Goal: Task Accomplishment & Management: Complete application form

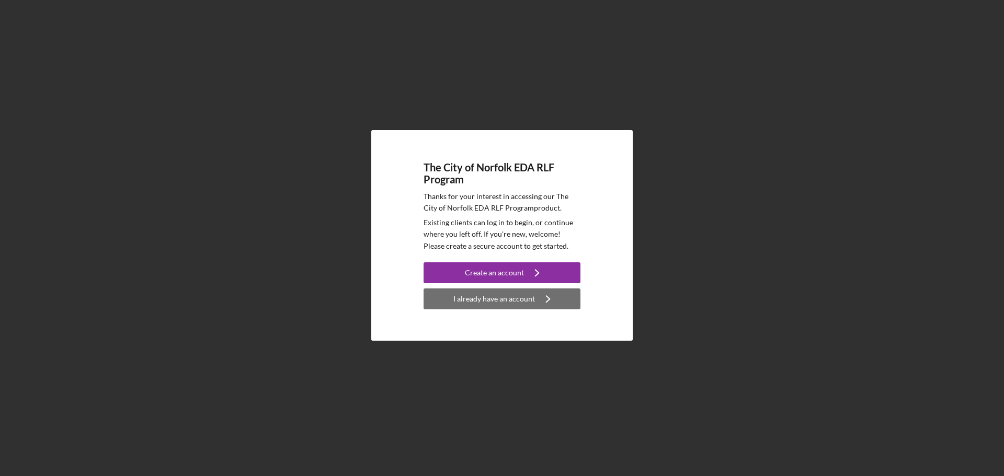
click at [530, 302] on div "I already have an account" at bounding box center [494, 299] width 82 height 21
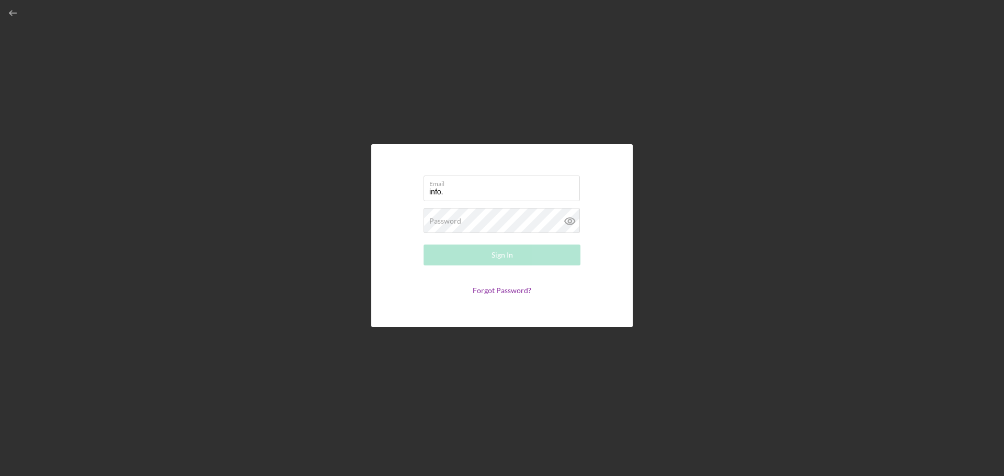
type input "[EMAIL_ADDRESS][DOMAIN_NAME]"
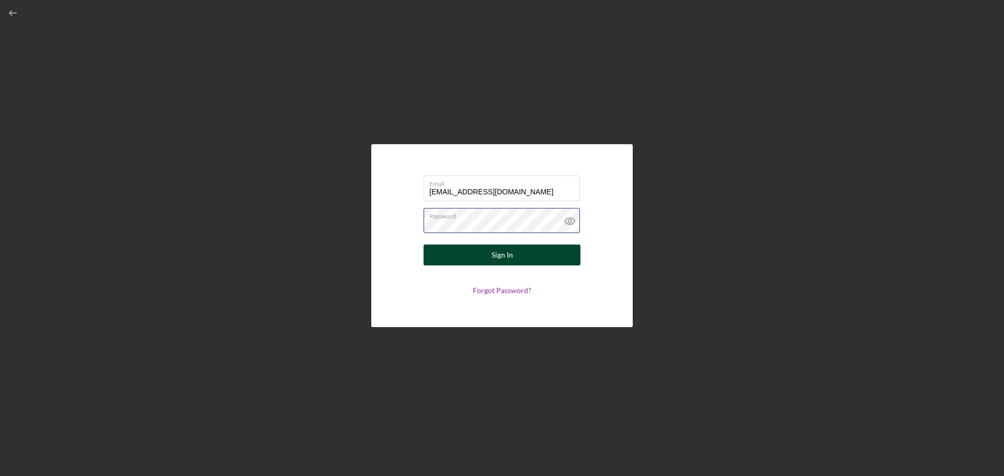
click at [424, 245] on button "Sign In" at bounding box center [502, 255] width 157 height 21
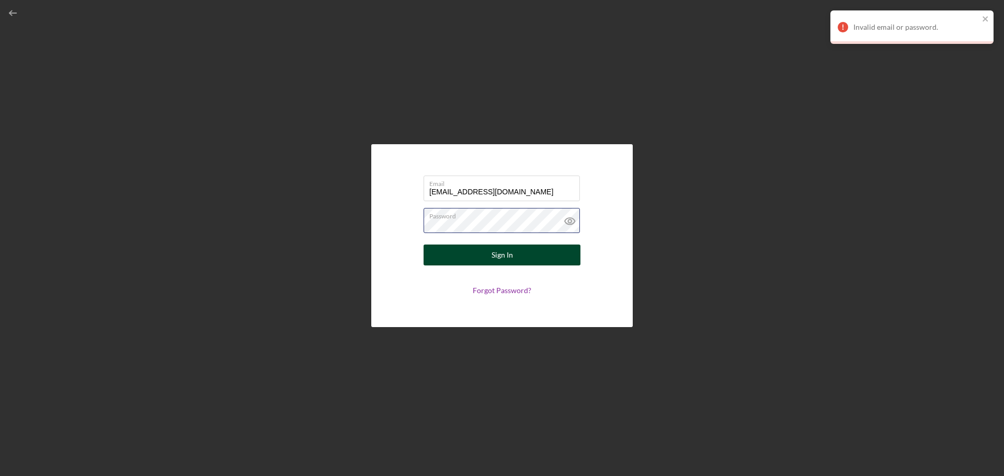
click at [424, 245] on button "Sign In" at bounding box center [502, 255] width 157 height 21
click at [376, 223] on div "Email [EMAIL_ADDRESS][DOMAIN_NAME] Password Sign In Forgot Password?" at bounding box center [501, 235] width 261 height 183
click at [572, 217] on icon at bounding box center [570, 221] width 26 height 26
click at [516, 254] on button "Sign In" at bounding box center [502, 255] width 157 height 21
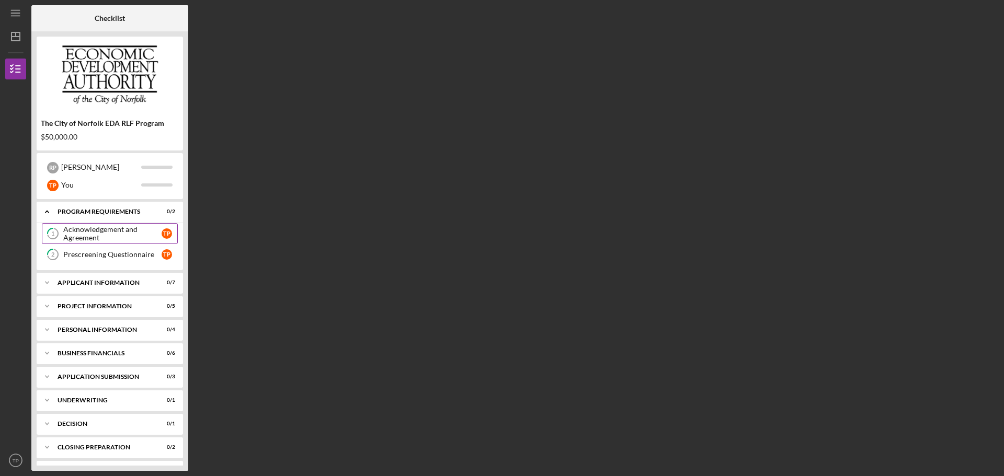
click at [115, 237] on div "Acknowledgement and Agreement" at bounding box center [112, 233] width 98 height 17
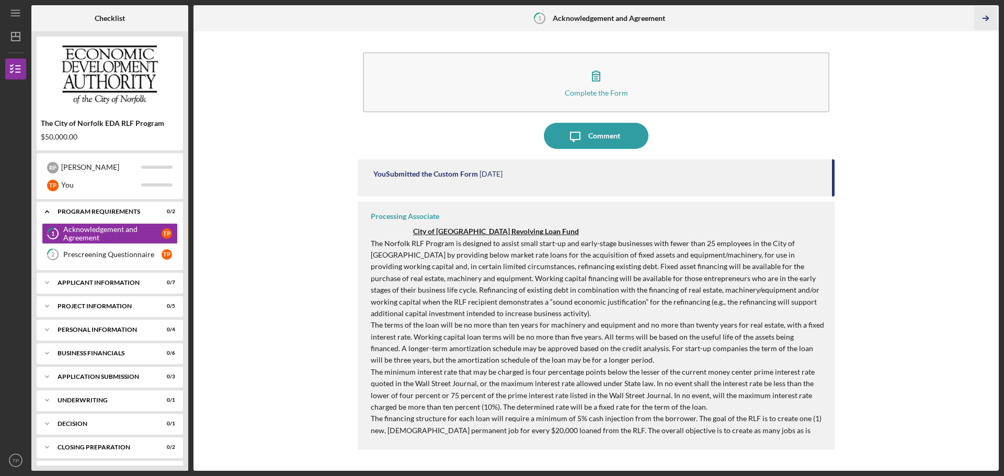
click at [989, 17] on icon "Icon/Table Pagination Arrow" at bounding box center [986, 19] width 24 height 24
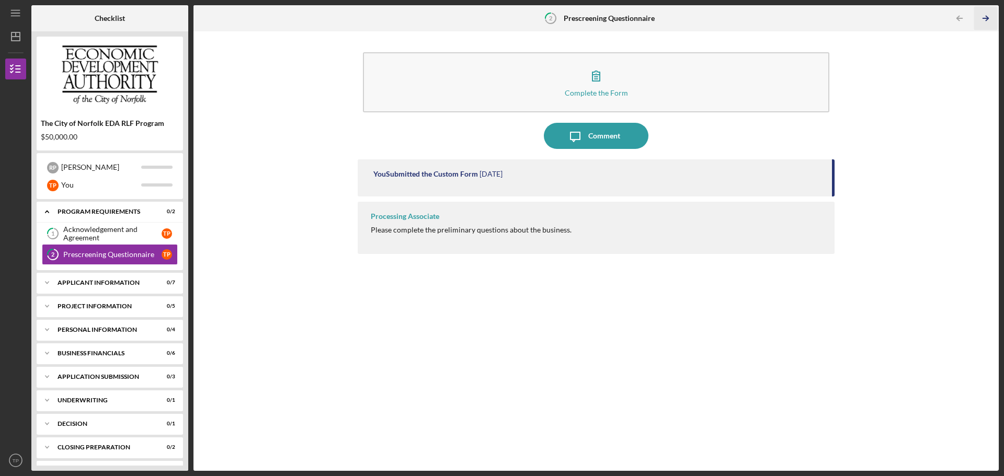
click at [988, 17] on icon "Icon/Table Pagination Arrow" at bounding box center [986, 19] width 24 height 24
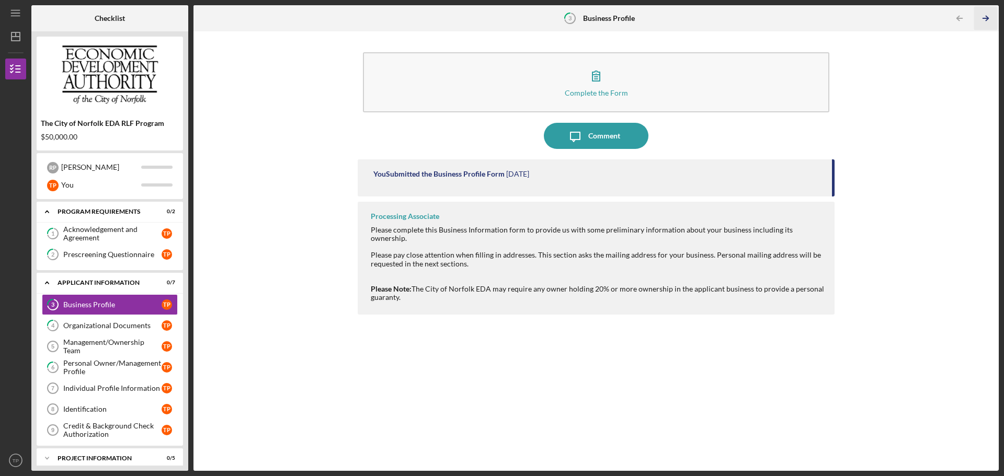
click at [988, 17] on icon "Icon/Table Pagination Arrow" at bounding box center [986, 19] width 24 height 24
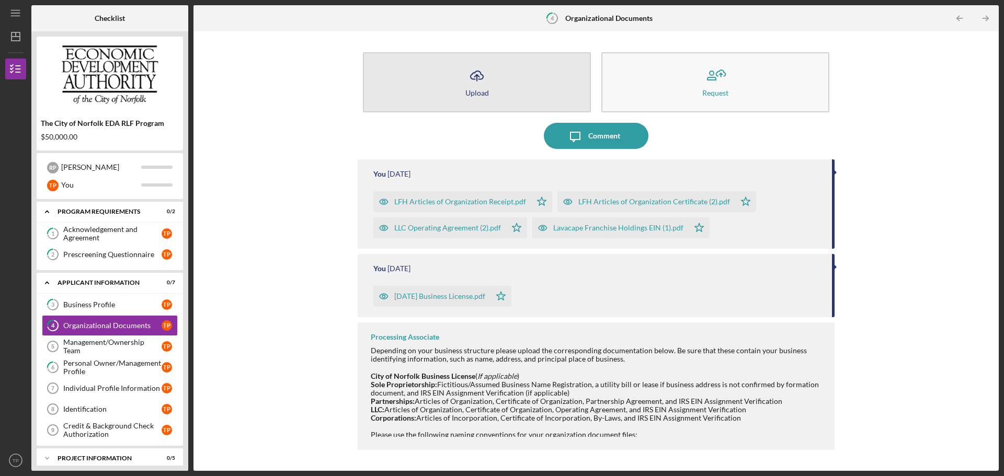
click at [479, 94] on div "Upload" at bounding box center [477, 93] width 24 height 8
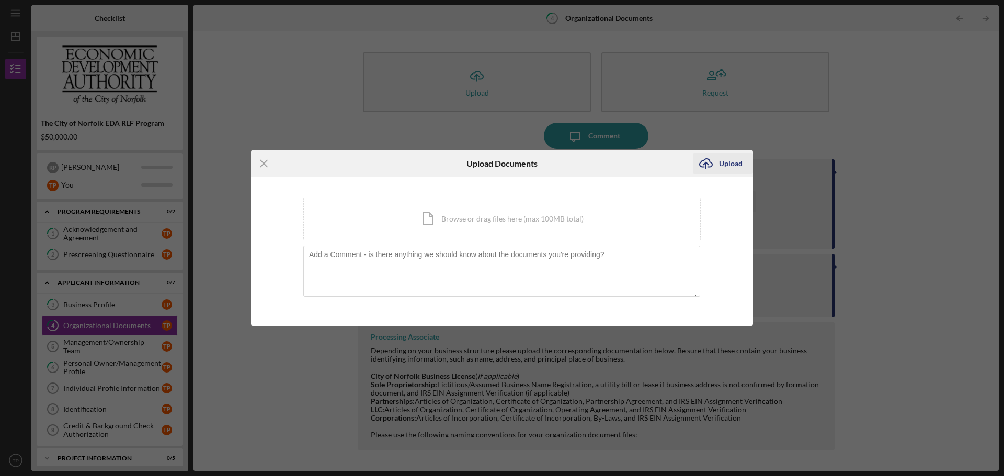
click at [718, 157] on icon "Icon/Upload" at bounding box center [706, 164] width 26 height 26
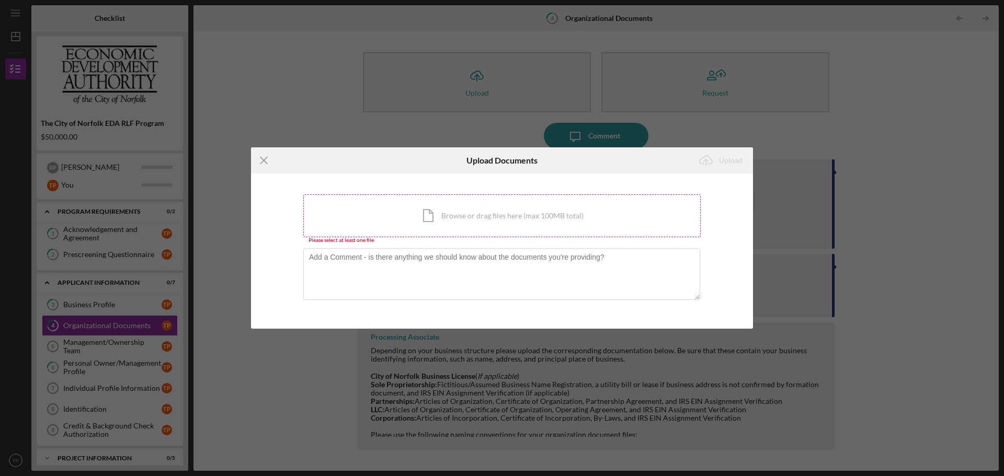
click at [441, 222] on div "Icon/Document Browse or drag files here (max 100MB total) Tap to choose files o…" at bounding box center [501, 216] width 397 height 43
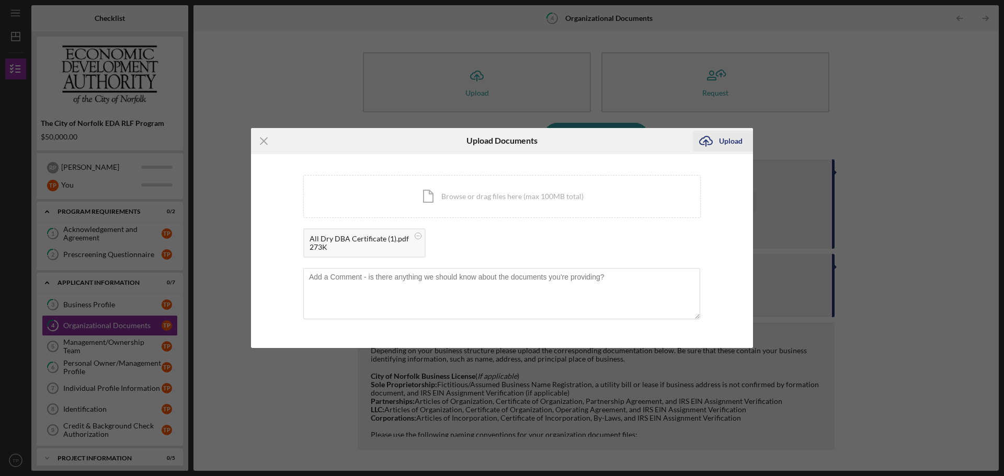
click at [723, 139] on div "Upload" at bounding box center [731, 141] width 24 height 21
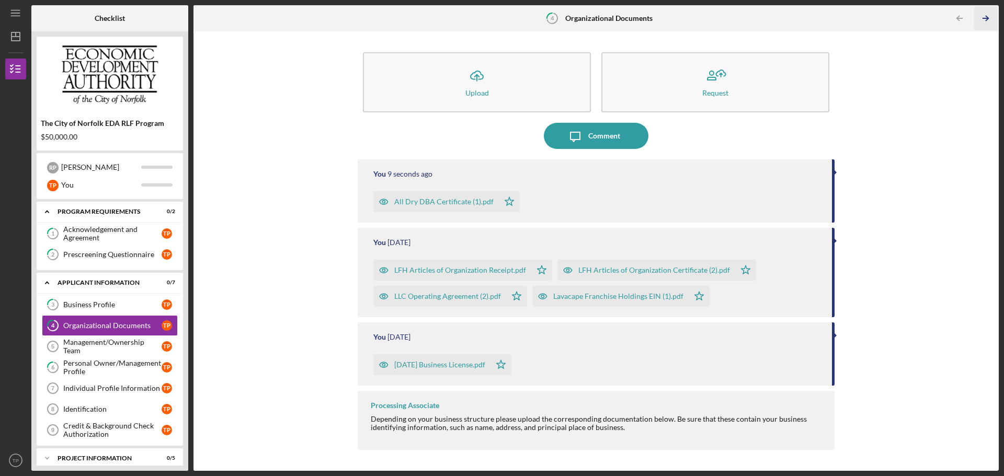
click at [984, 18] on line "button" at bounding box center [985, 18] width 5 height 0
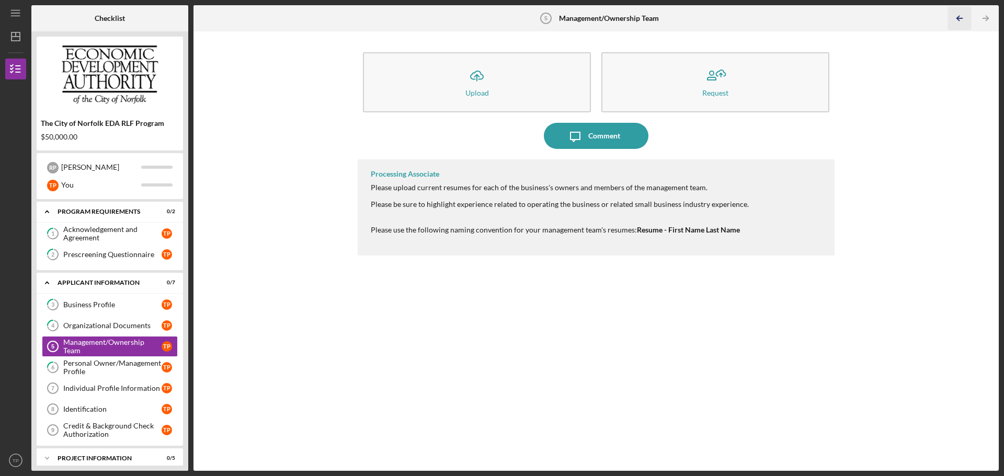
click at [960, 18] on line "button" at bounding box center [959, 18] width 5 height 0
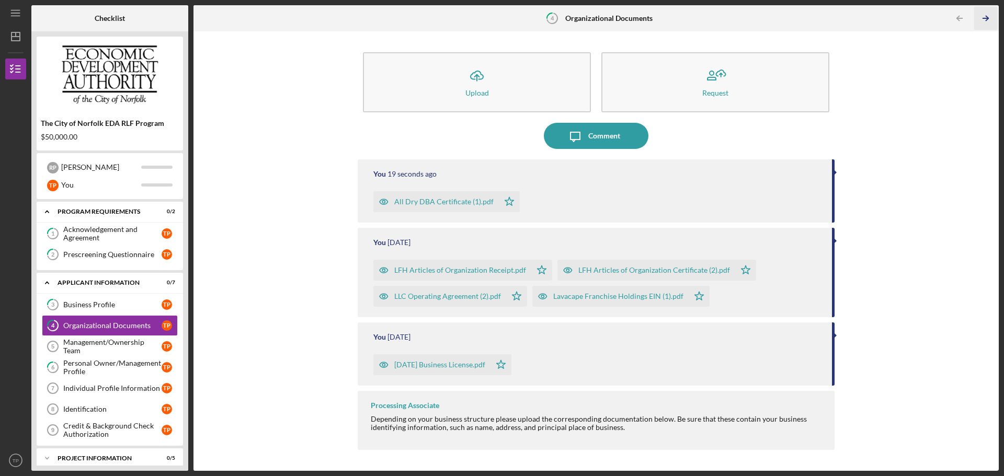
click at [984, 22] on icon "Icon/Table Pagination Arrow" at bounding box center [986, 19] width 24 height 24
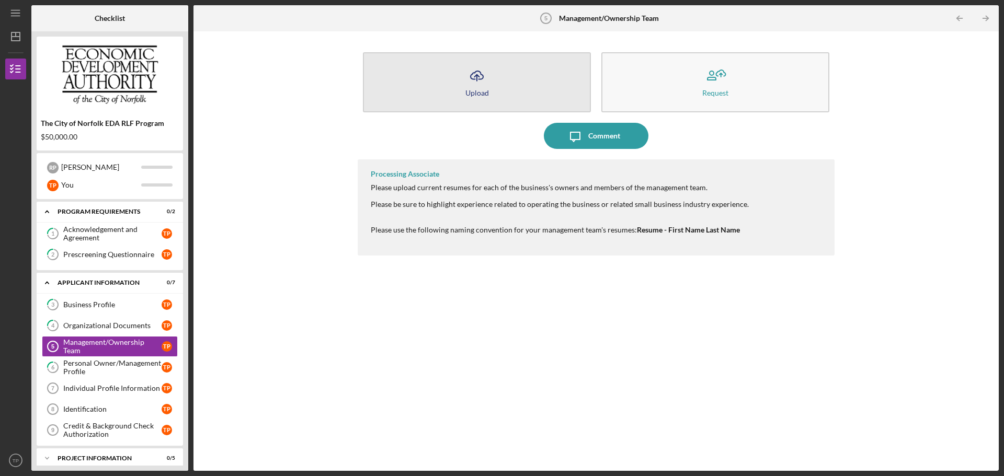
click at [482, 92] on div "Upload" at bounding box center [477, 93] width 24 height 8
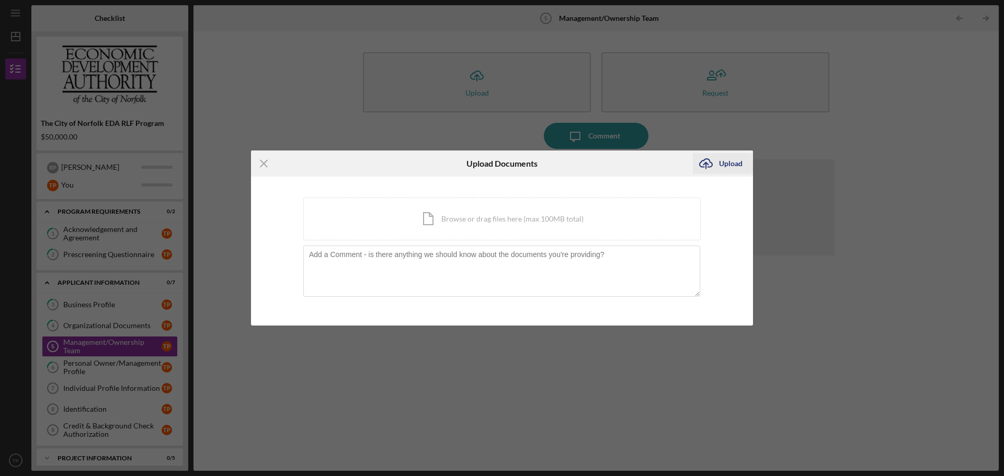
click at [716, 165] on icon "Icon/Upload" at bounding box center [706, 164] width 26 height 26
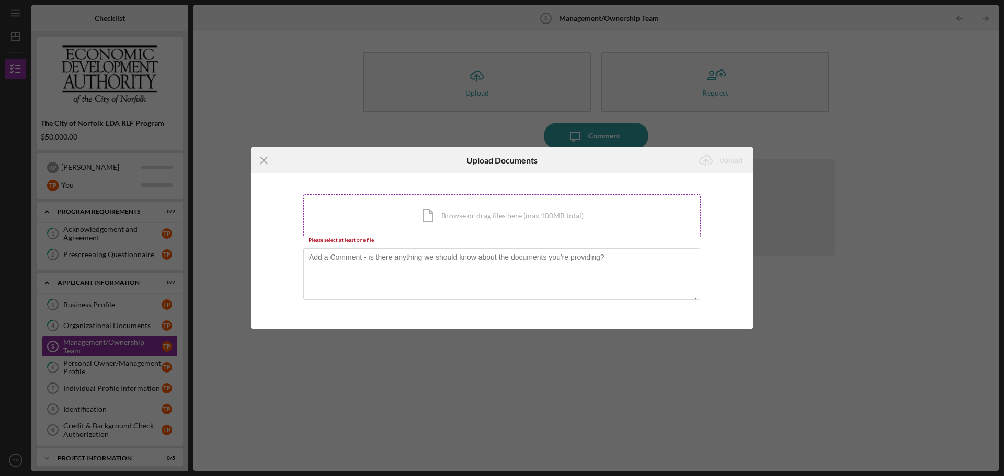
click at [437, 216] on div "Icon/Document Browse or drag files here (max 100MB total) Tap to choose files o…" at bounding box center [501, 216] width 397 height 43
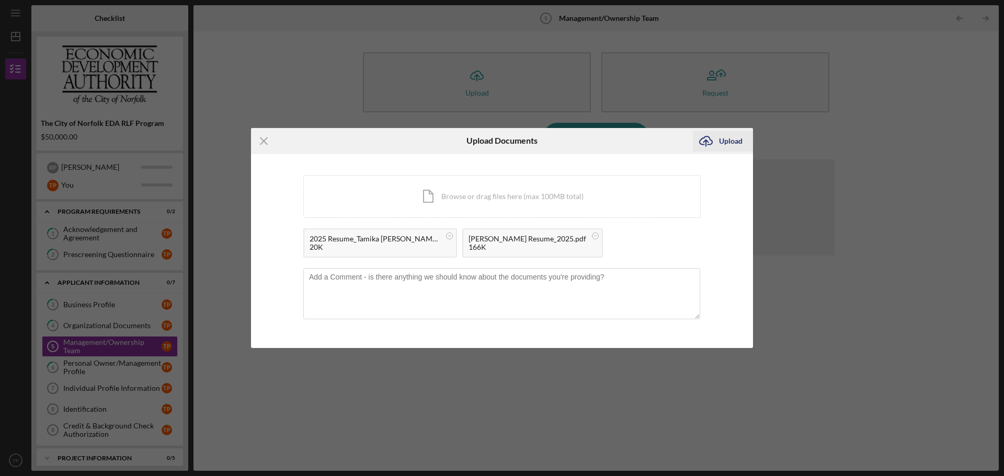
click at [730, 142] on div "Upload" at bounding box center [731, 141] width 24 height 21
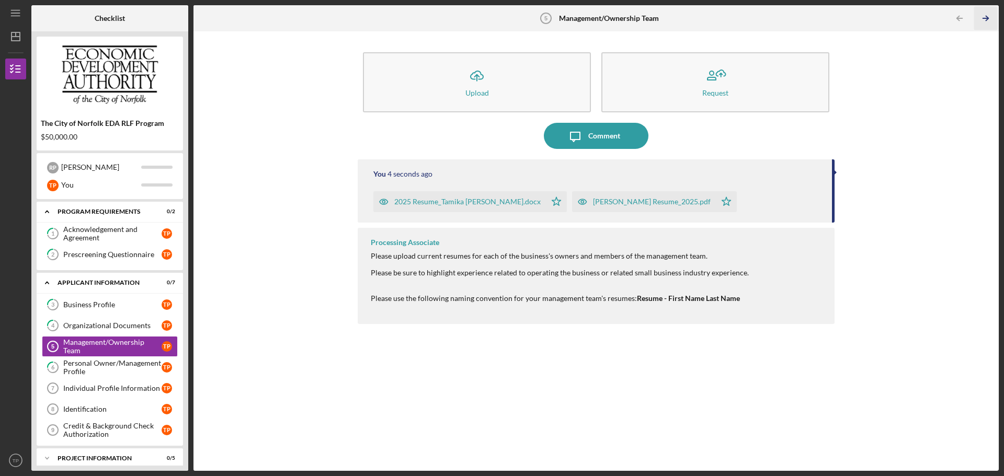
click at [984, 17] on icon "Icon/Table Pagination Arrow" at bounding box center [986, 19] width 24 height 24
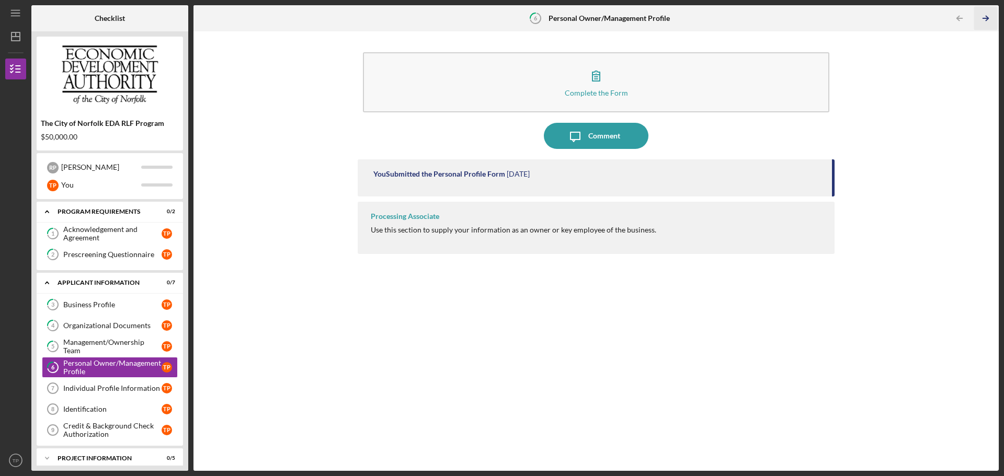
click at [984, 20] on icon "Icon/Table Pagination Arrow" at bounding box center [986, 19] width 24 height 24
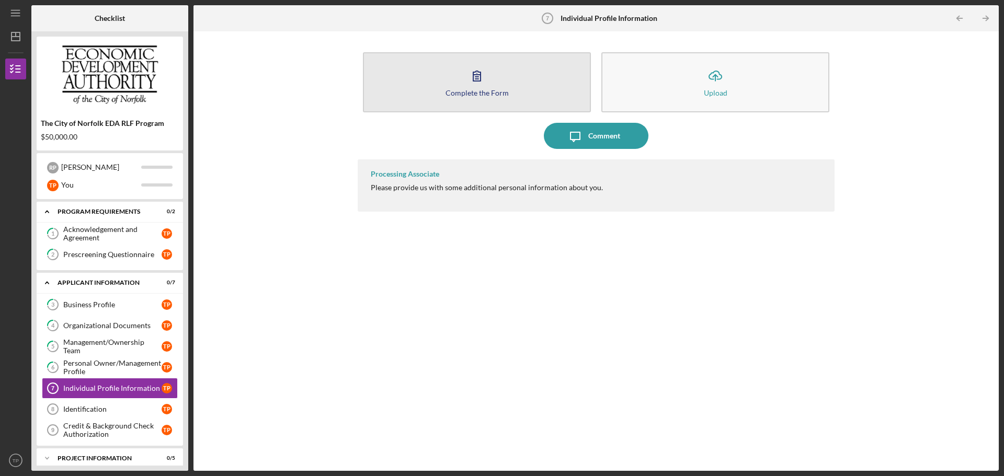
click at [484, 91] on div "Complete the Form" at bounding box center [477, 93] width 63 height 8
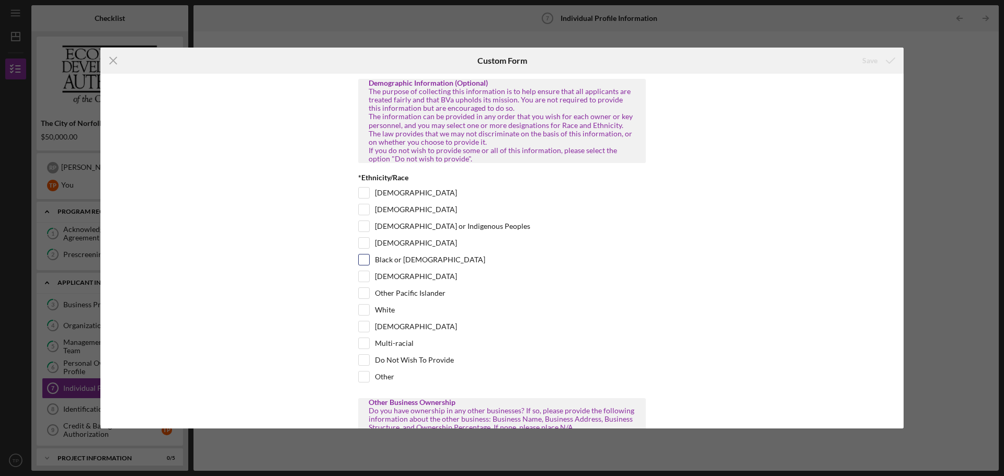
click at [362, 265] on input "Black or [DEMOGRAPHIC_DATA]" at bounding box center [364, 260] width 10 height 10
checkbox input "true"
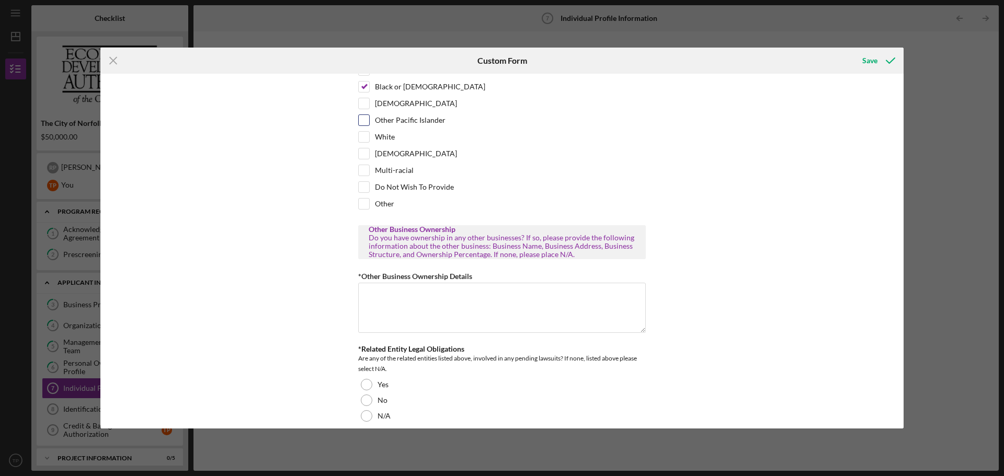
scroll to position [209, 0]
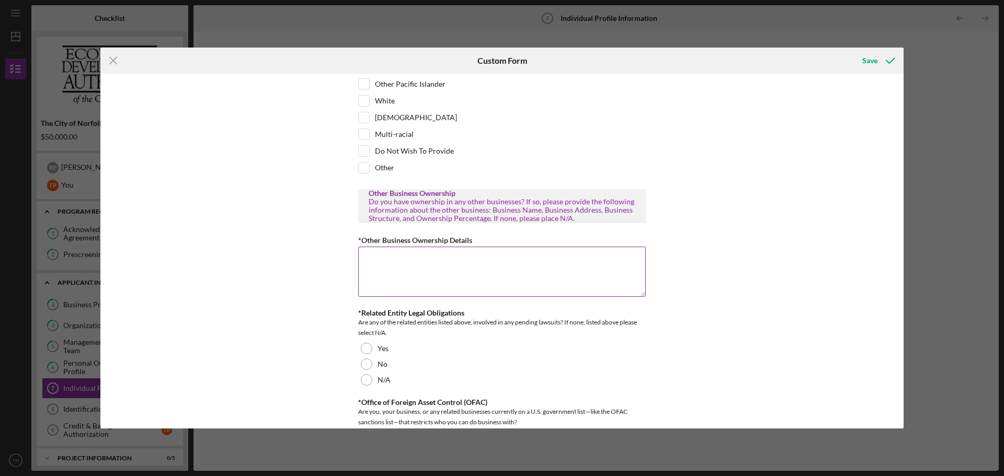
click at [514, 292] on textarea "*Other Business Ownership Details" at bounding box center [502, 272] width 288 height 50
type textarea "N/A"
click at [394, 372] on div "No" at bounding box center [502, 365] width 288 height 16
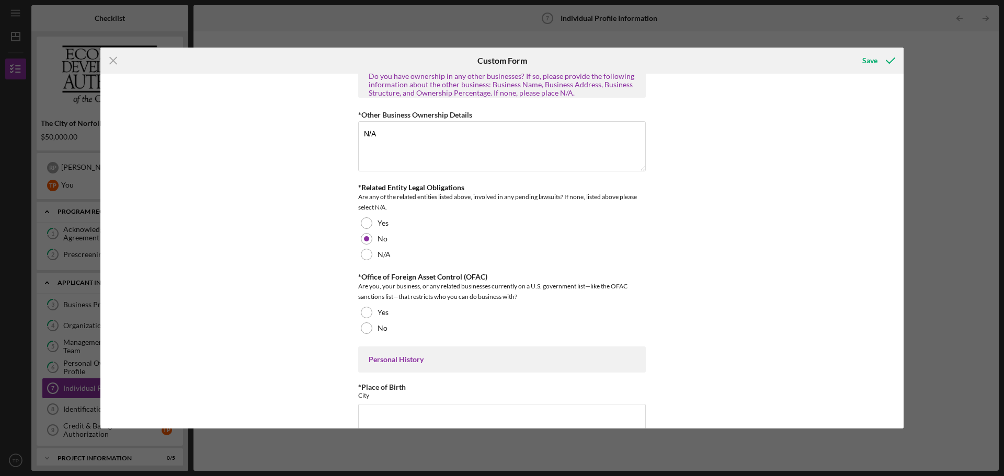
scroll to position [366, 0]
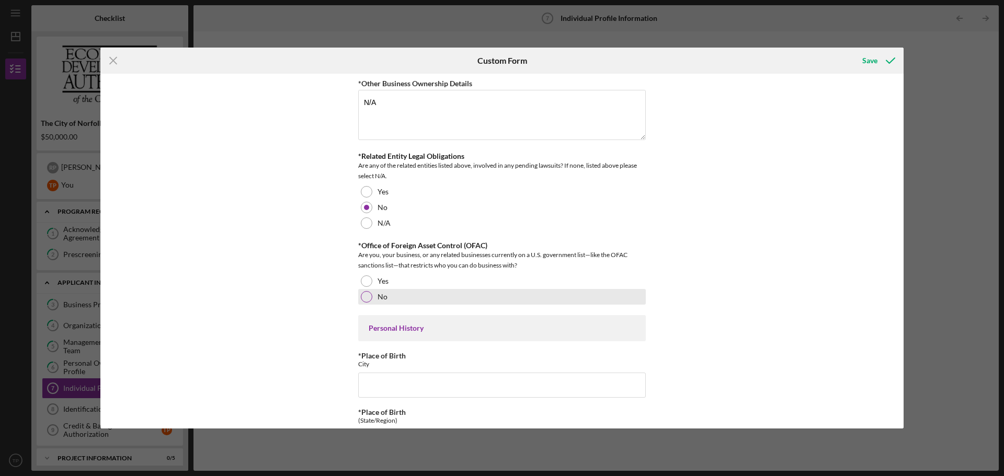
click at [368, 303] on div at bounding box center [367, 297] width 12 height 12
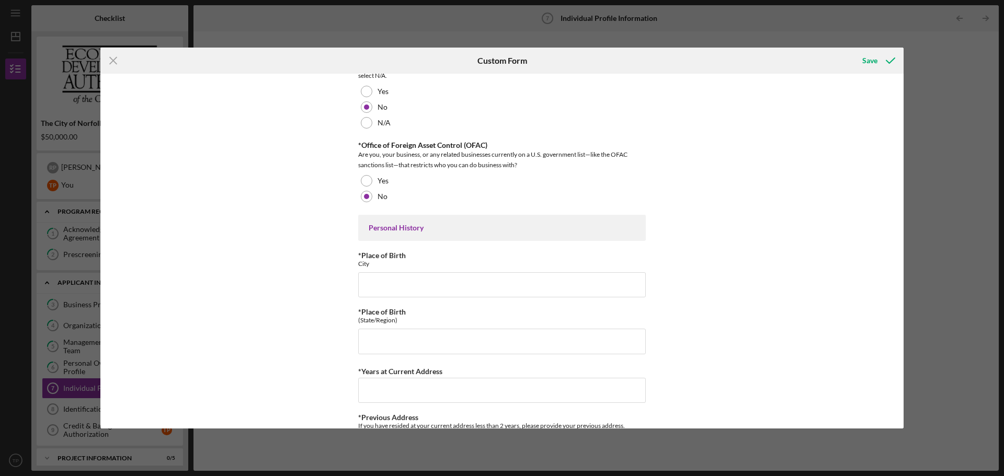
scroll to position [471, 0]
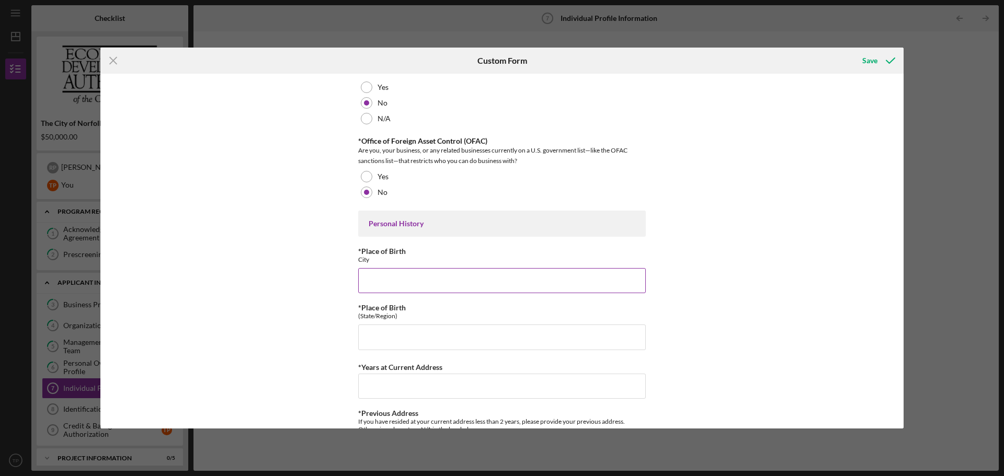
click at [425, 293] on input "*Place of Birth" at bounding box center [502, 280] width 288 height 25
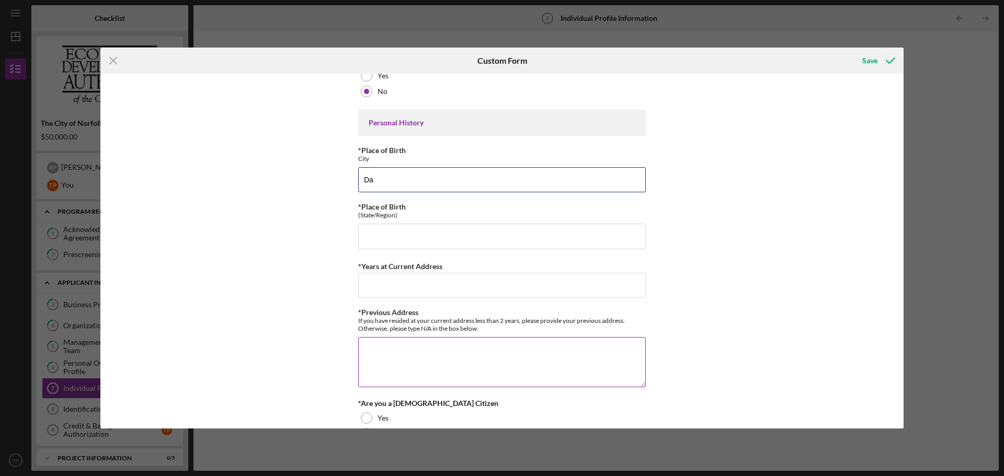
scroll to position [575, 0]
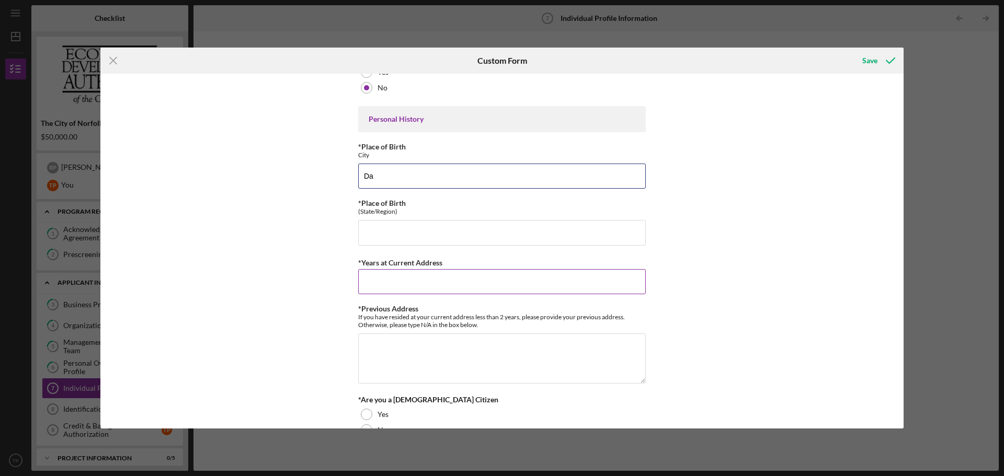
type input "Da"
click at [410, 291] on input "*Years at Current Address" at bounding box center [502, 281] width 288 height 25
type input "2"
click at [395, 366] on textarea "*Previous Address" at bounding box center [502, 359] width 288 height 50
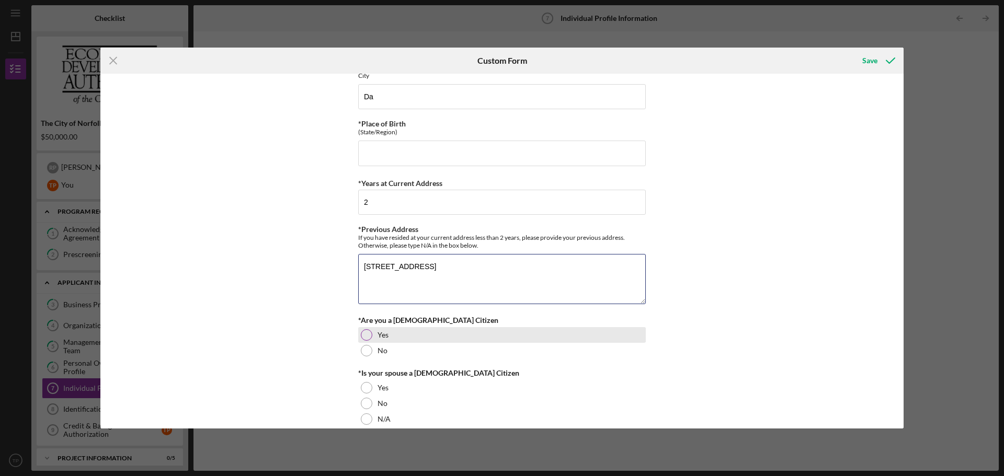
scroll to position [732, 0]
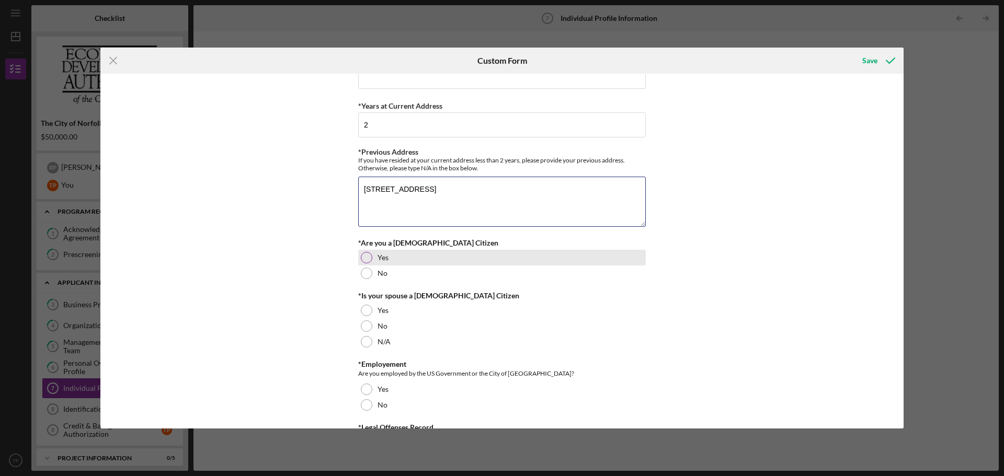
type textarea "[STREET_ADDRESS]"
click at [371, 263] on div "Yes" at bounding box center [502, 258] width 288 height 16
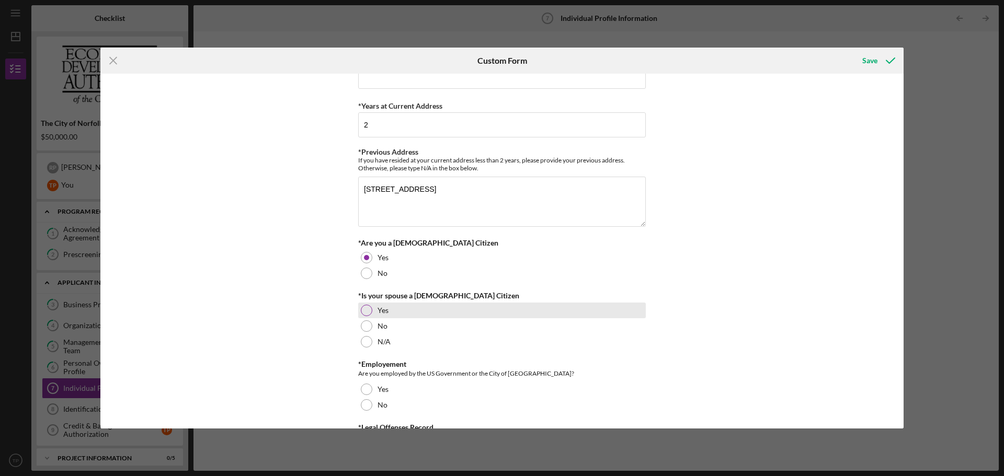
click at [381, 315] on label "Yes" at bounding box center [383, 310] width 11 height 8
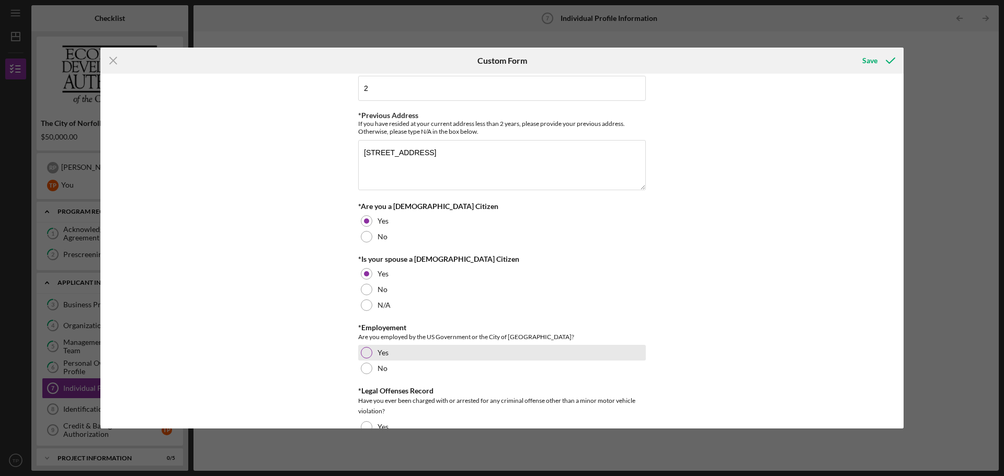
scroll to position [784, 0]
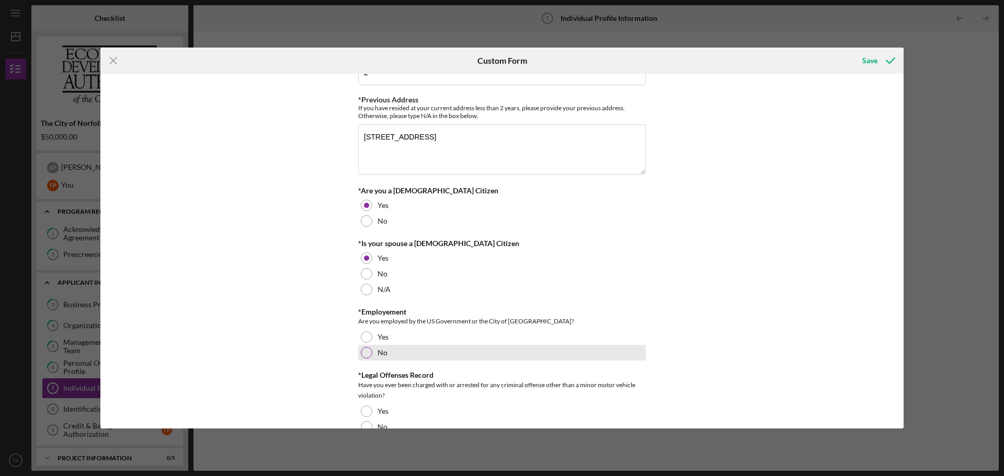
click at [392, 361] on div "No" at bounding box center [502, 353] width 288 height 16
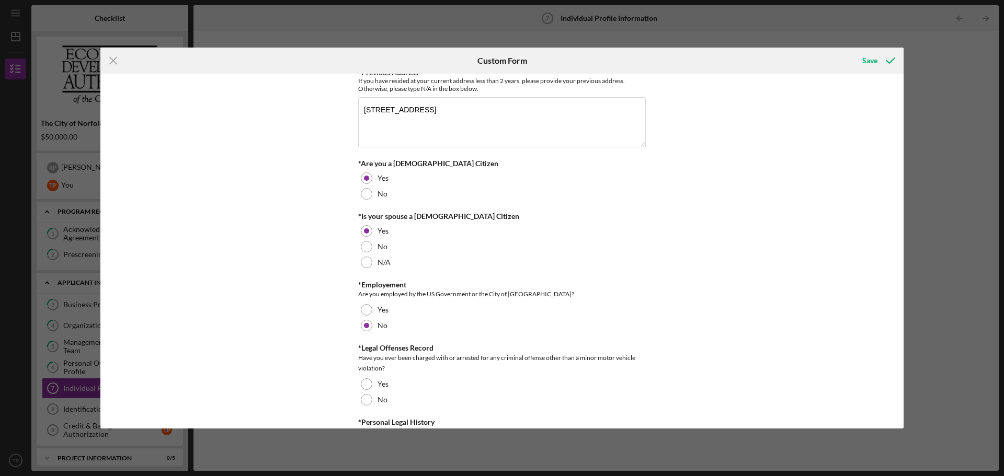
scroll to position [837, 0]
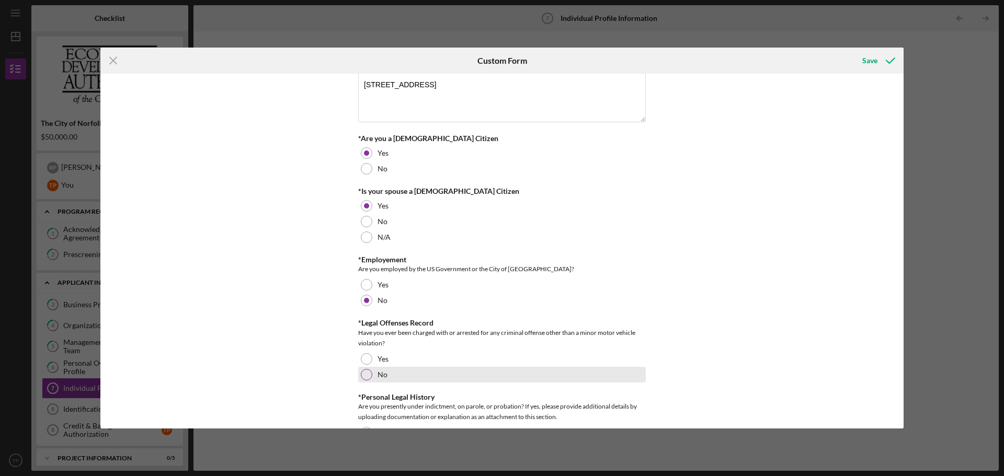
click at [393, 383] on div "No" at bounding box center [502, 375] width 288 height 16
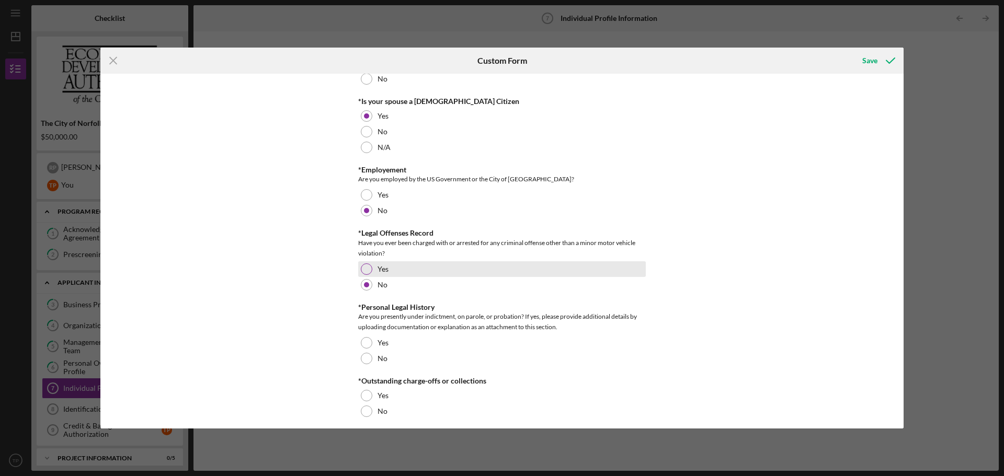
scroll to position [941, 0]
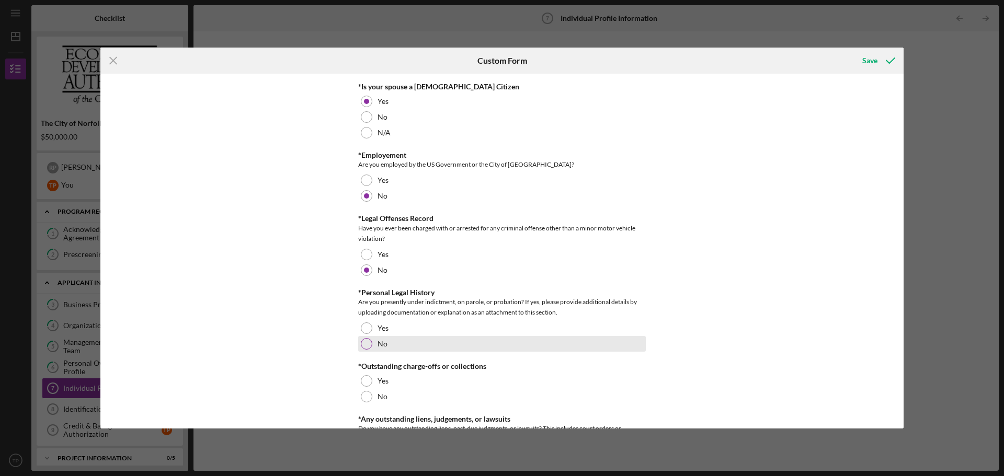
click at [379, 348] on label "No" at bounding box center [383, 344] width 10 height 8
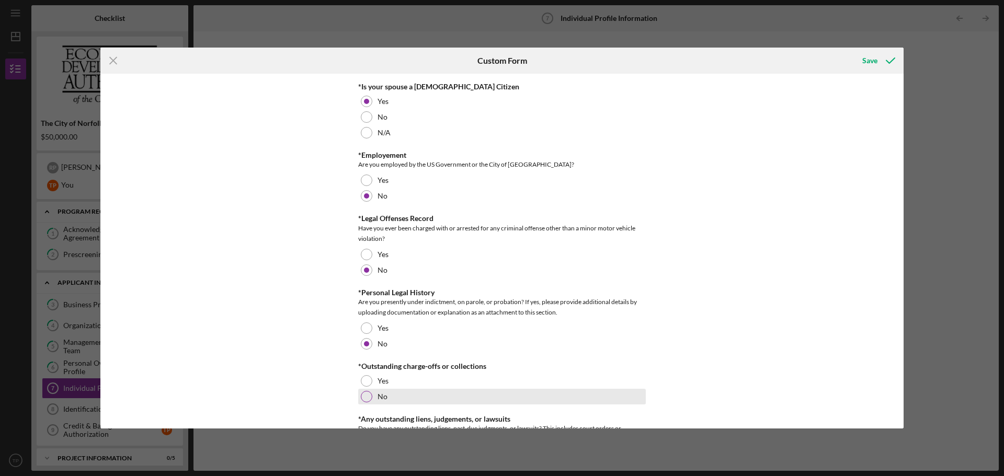
click at [374, 405] on div "No" at bounding box center [502, 397] width 288 height 16
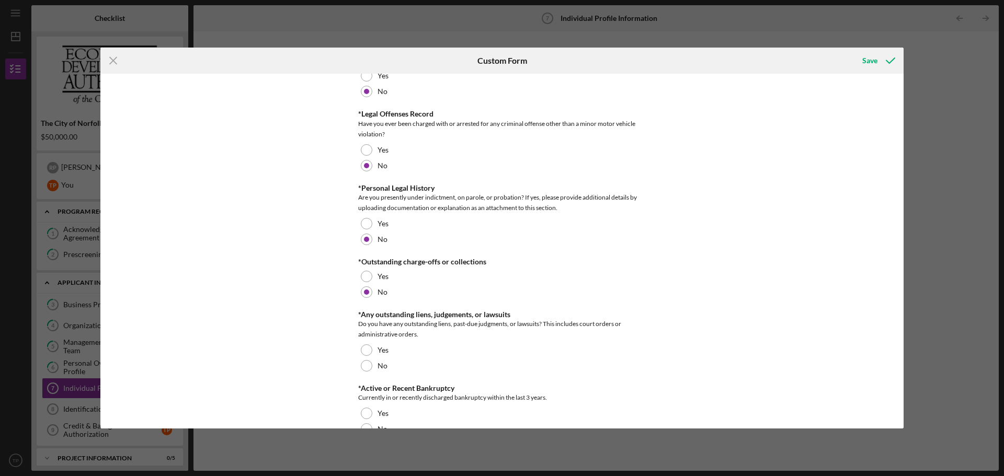
scroll to position [1098, 0]
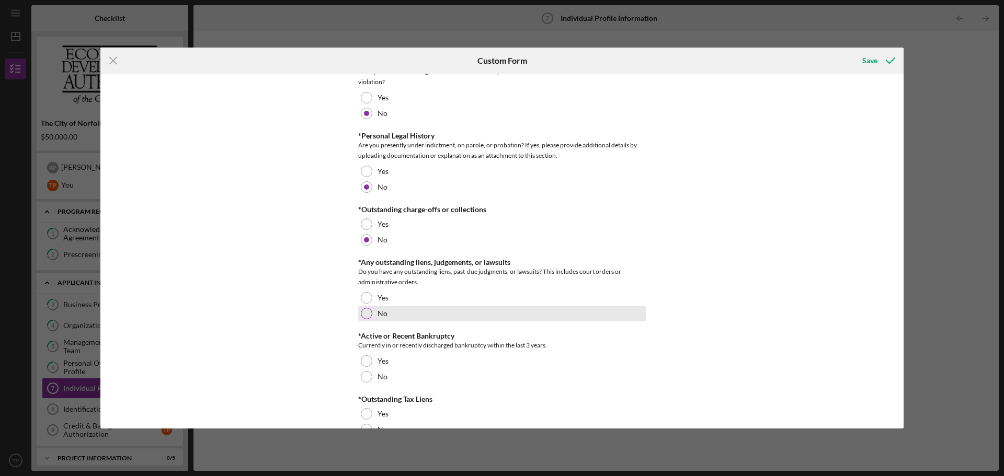
click at [370, 322] on div "No" at bounding box center [502, 314] width 288 height 16
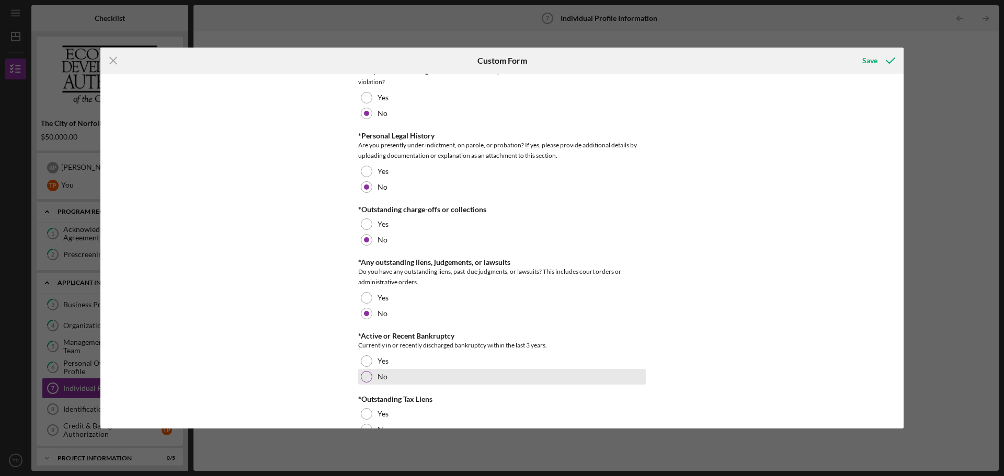
click at [379, 381] on label "No" at bounding box center [383, 377] width 10 height 8
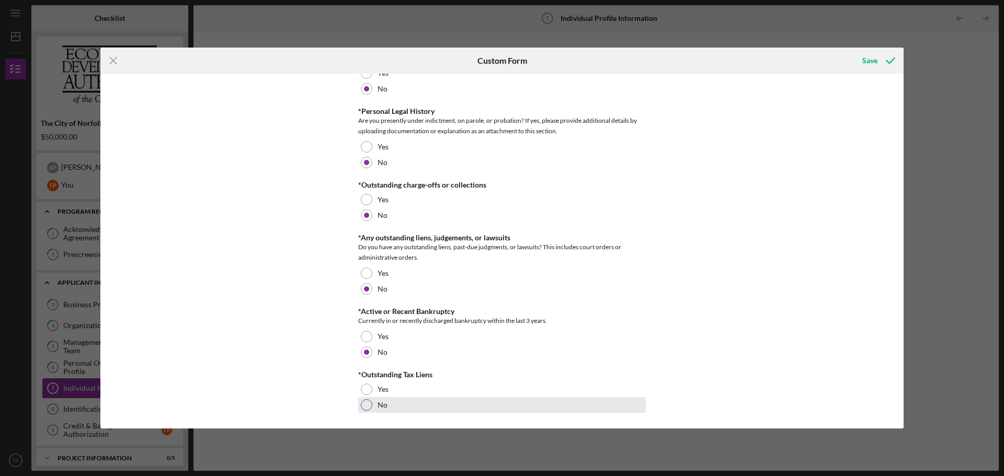
click at [382, 403] on label "No" at bounding box center [383, 405] width 10 height 8
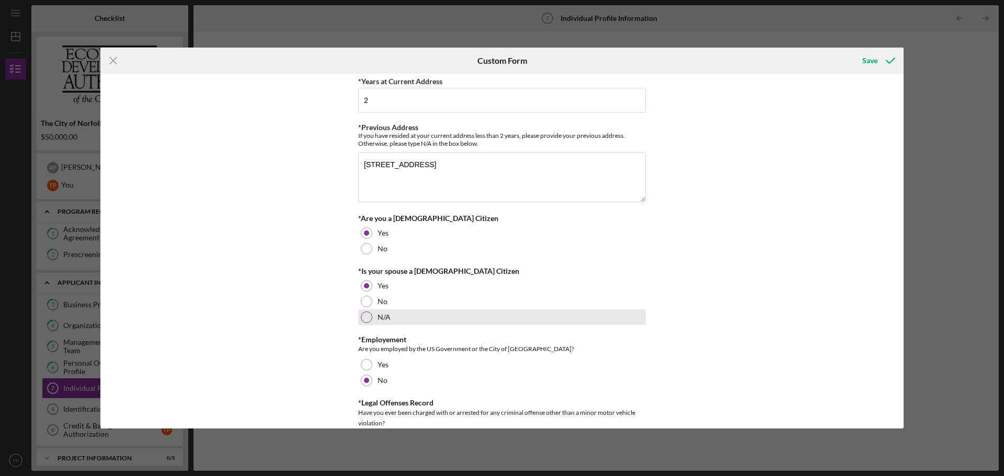
scroll to position [556, 0]
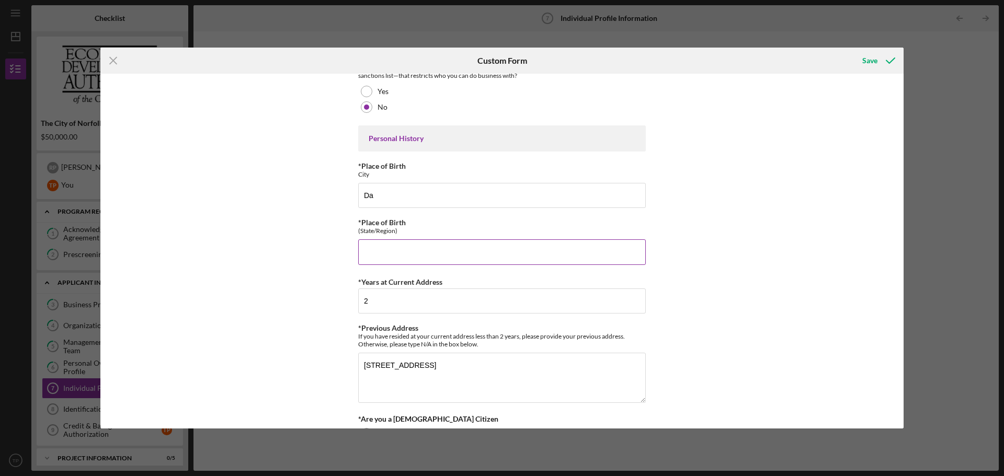
click at [447, 265] on input "*Place of Birth" at bounding box center [502, 251] width 288 height 25
type input "[US_STATE]/[GEOGRAPHIC_DATA]"
click at [396, 204] on input "Da" at bounding box center [502, 195] width 288 height 25
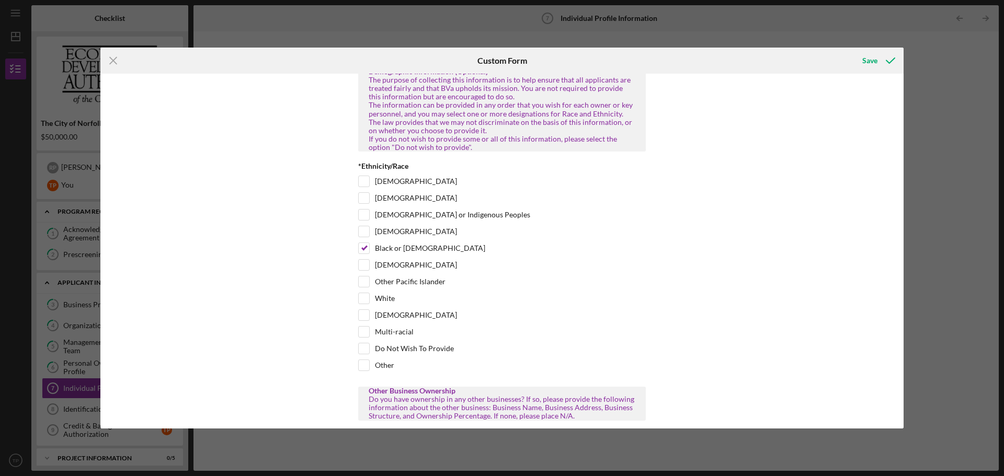
scroll to position [0, 0]
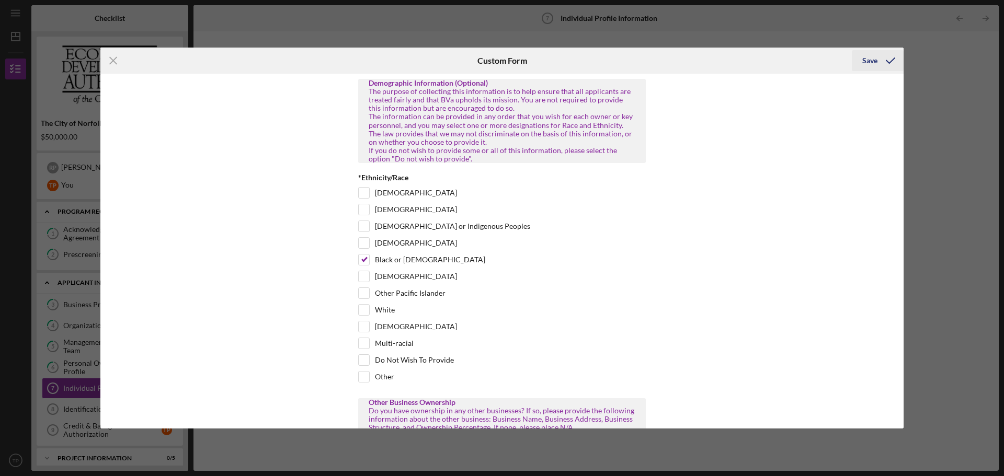
type input "[GEOGRAPHIC_DATA]"
click at [876, 63] on div "Save" at bounding box center [869, 60] width 15 height 21
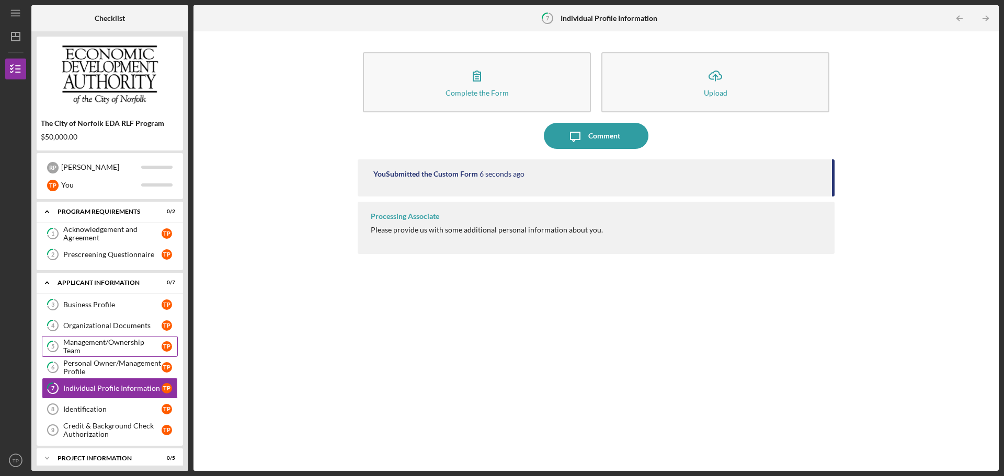
click at [111, 347] on div "Management/Ownership Team" at bounding box center [112, 346] width 98 height 17
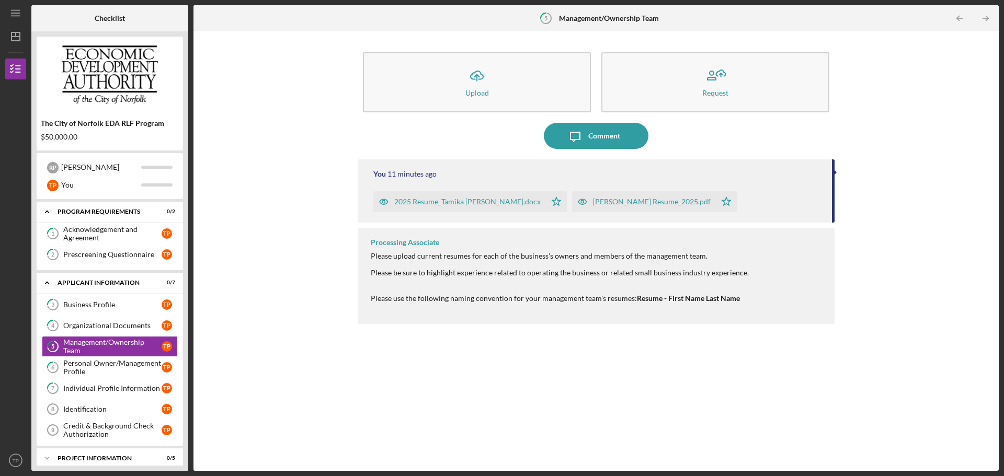
click at [650, 204] on div "[PERSON_NAME] Resume_2025.pdf" at bounding box center [652, 202] width 118 height 8
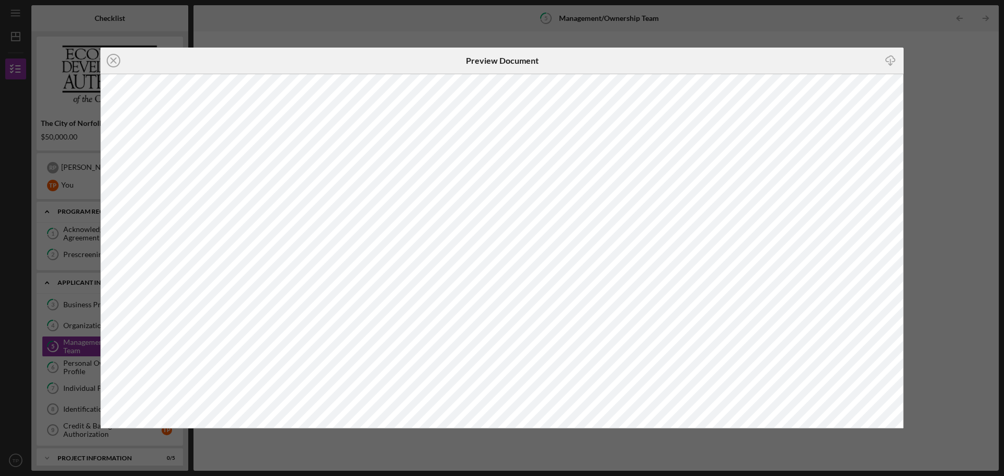
click at [113, 59] on icon "Icon/Close" at bounding box center [113, 61] width 26 height 26
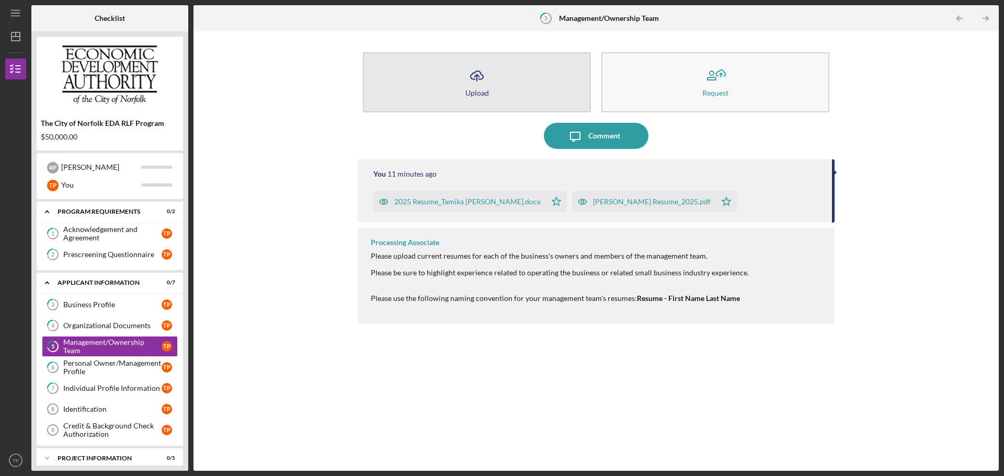
click at [476, 87] on icon "Icon/Upload" at bounding box center [477, 76] width 26 height 26
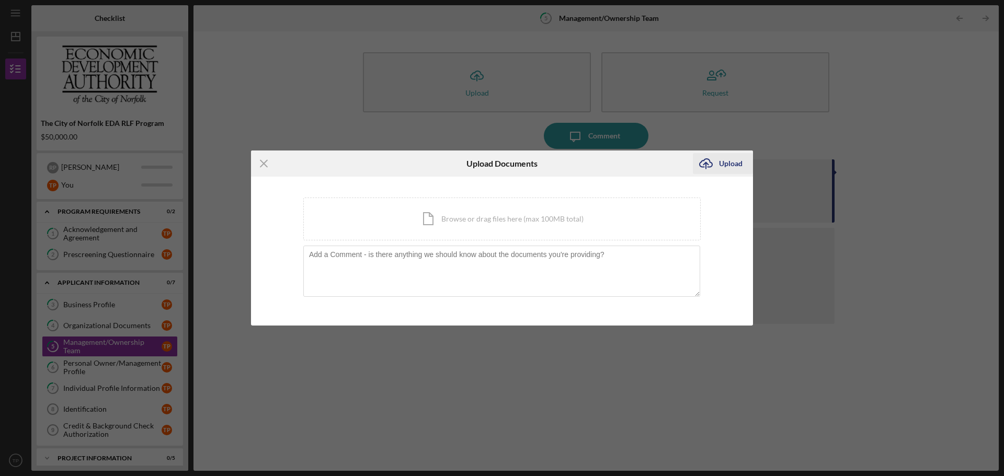
click at [715, 160] on icon "Icon/Upload" at bounding box center [706, 164] width 26 height 26
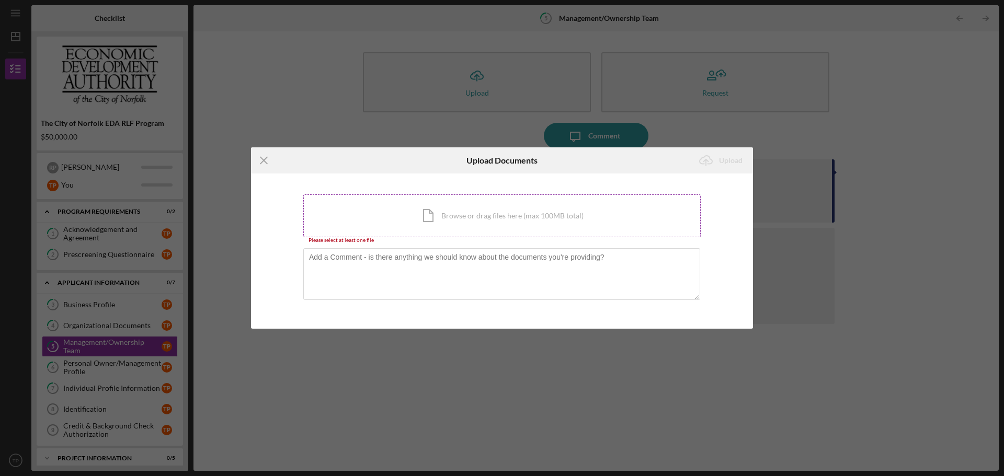
click at [441, 219] on div "Icon/Document Browse or drag files here (max 100MB total) Tap to choose files o…" at bounding box center [501, 216] width 397 height 43
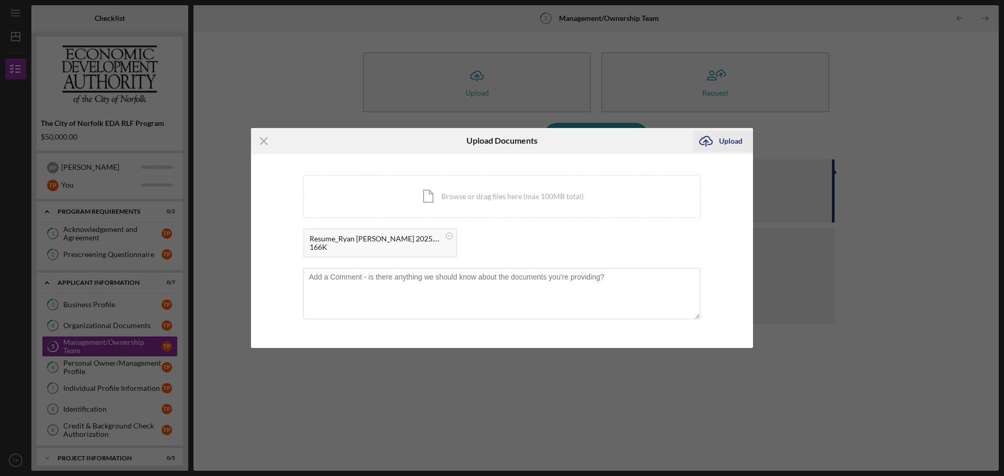
click at [717, 138] on icon "Icon/Upload" at bounding box center [706, 141] width 26 height 26
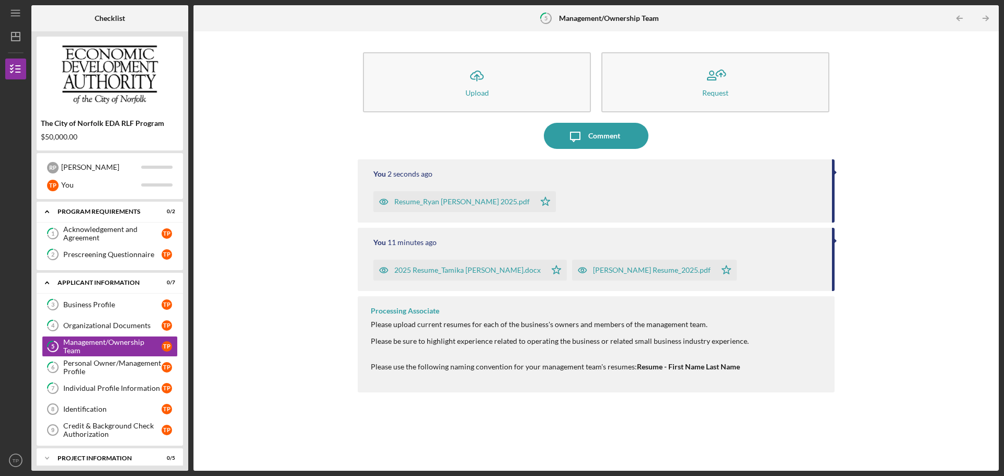
click at [541, 201] on polygon "button" at bounding box center [545, 201] width 9 height 8
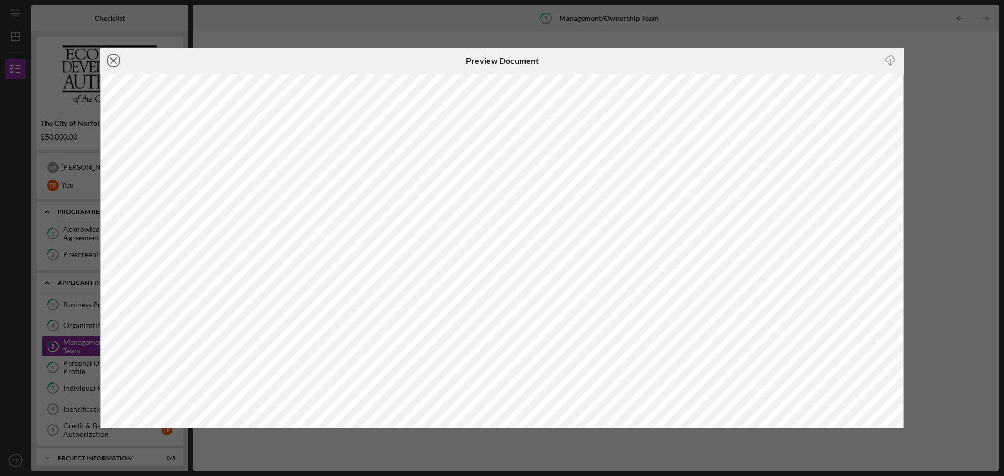
click at [111, 60] on icon "Icon/Close" at bounding box center [113, 61] width 26 height 26
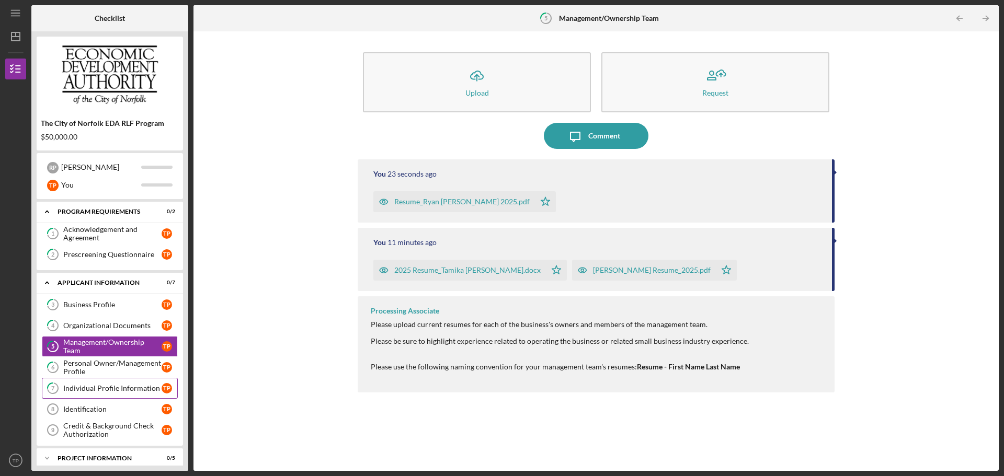
click at [94, 396] on link "7 Individual Profile Information T P" at bounding box center [110, 388] width 136 height 21
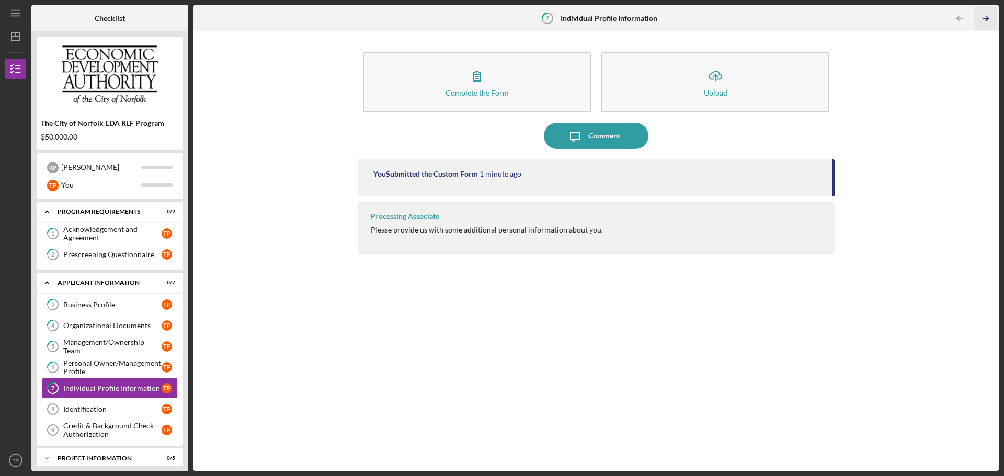
click at [979, 21] on icon "Icon/Table Pagination Arrow" at bounding box center [986, 19] width 24 height 24
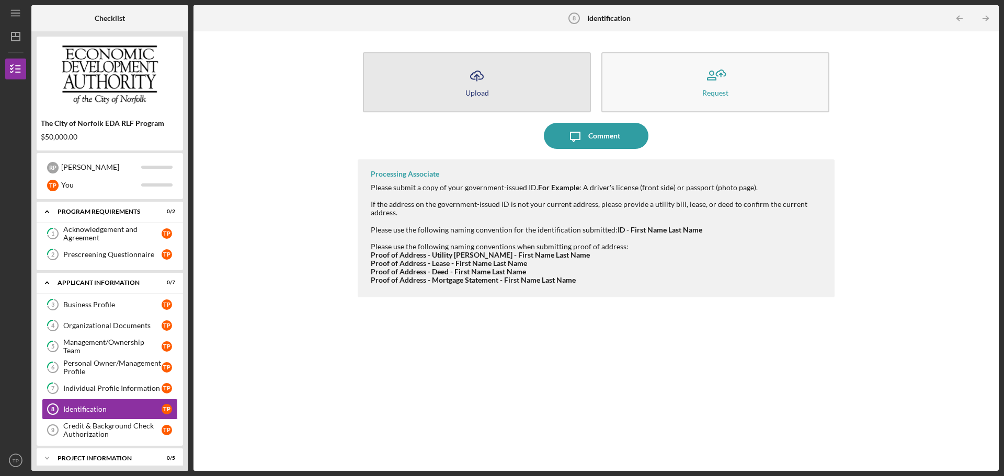
click at [474, 84] on icon "Icon/Upload" at bounding box center [477, 76] width 26 height 26
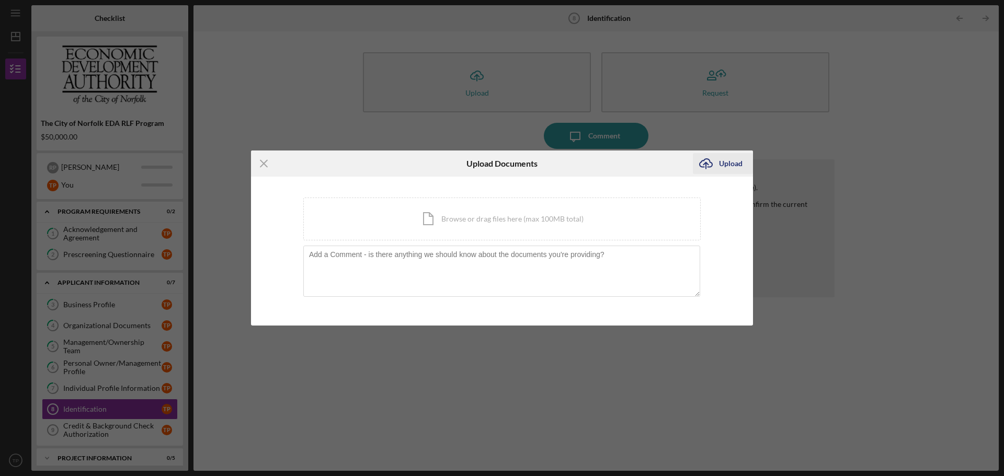
click at [721, 164] on div "Upload" at bounding box center [731, 163] width 24 height 21
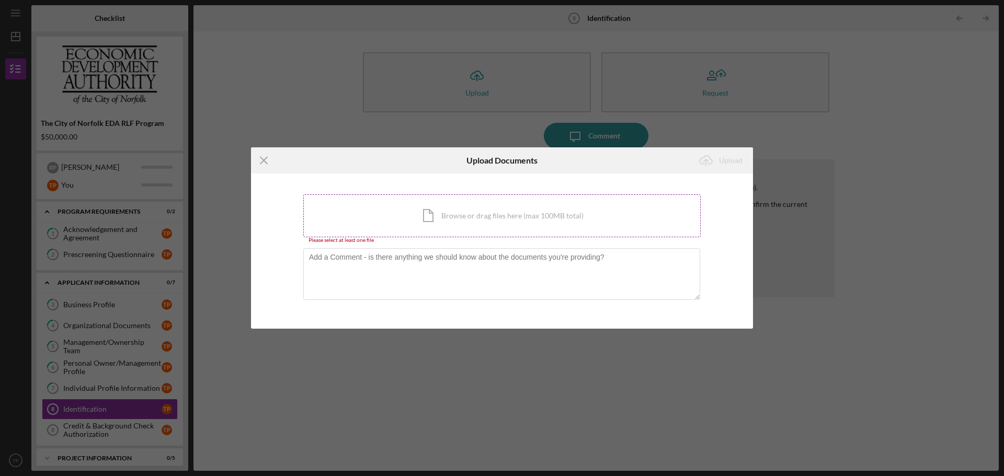
click at [418, 216] on div "Icon/Document Browse or drag files here (max 100MB total) Tap to choose files o…" at bounding box center [501, 216] width 397 height 43
click at [459, 214] on div "Icon/Document Browse or drag files here (max 100MB total) Tap to choose files o…" at bounding box center [501, 216] width 397 height 43
click at [265, 157] on icon "Icon/Menu Close" at bounding box center [264, 160] width 26 height 26
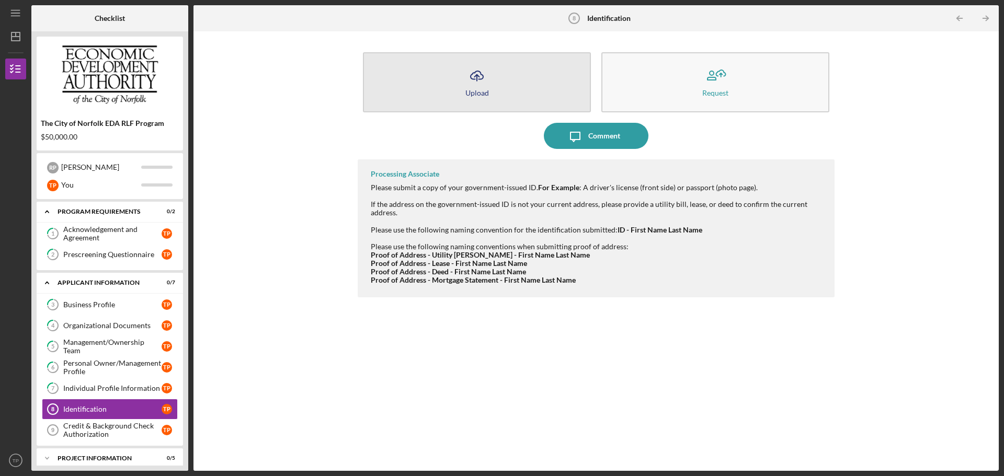
click at [481, 96] on div "Upload" at bounding box center [477, 93] width 24 height 8
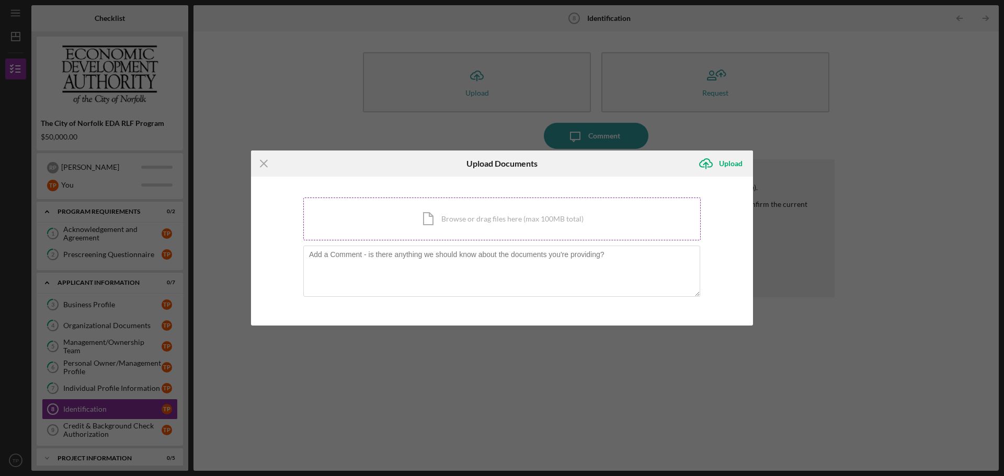
click at [454, 221] on div "Icon/Document Browse or drag files here (max 100MB total) Tap to choose files o…" at bounding box center [501, 219] width 397 height 43
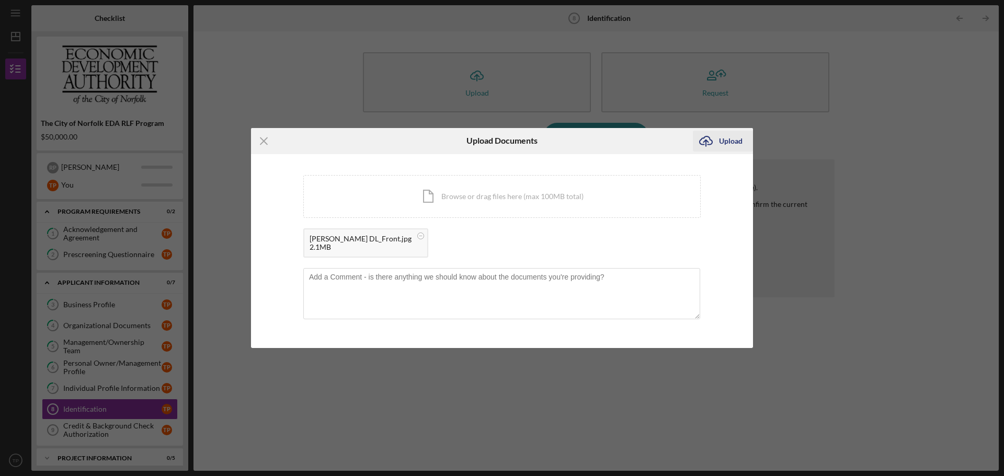
click at [727, 143] on div "Upload" at bounding box center [731, 141] width 24 height 21
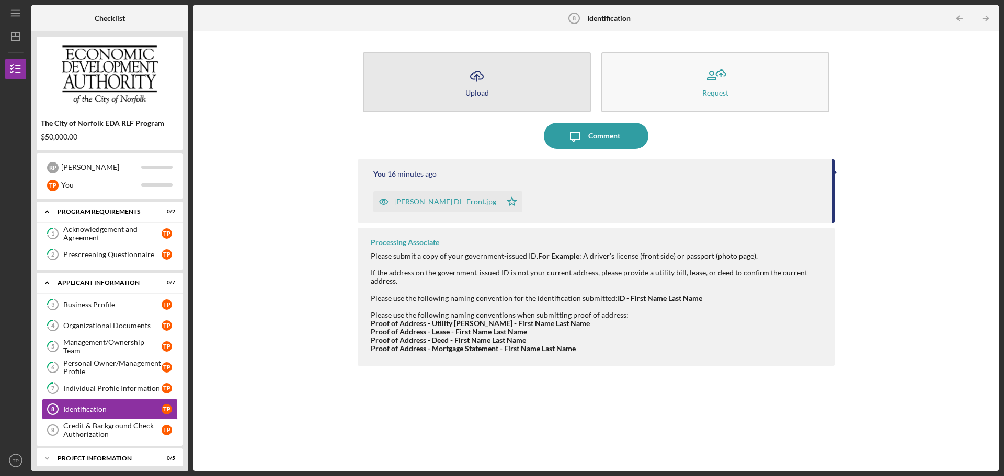
click at [469, 86] on icon "Icon/Upload" at bounding box center [477, 76] width 26 height 26
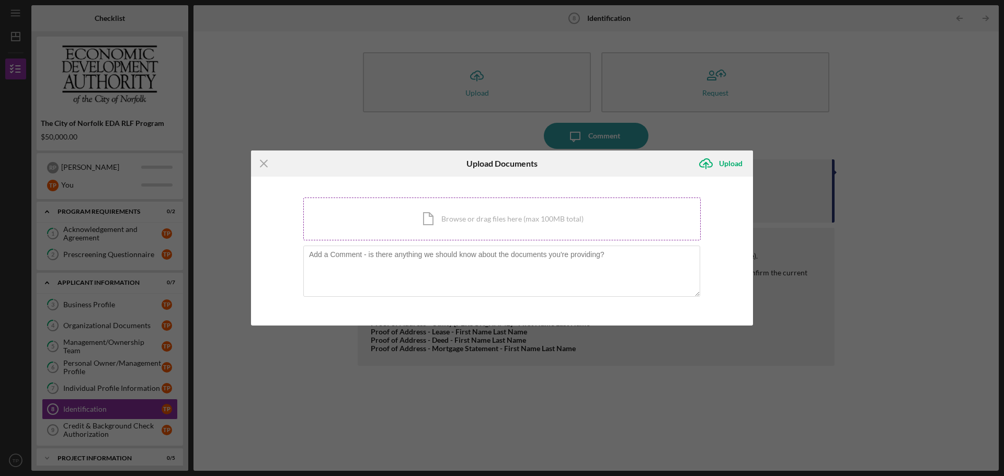
click at [449, 215] on div "Icon/Document Browse or drag files here (max 100MB total) Tap to choose files o…" at bounding box center [501, 219] width 397 height 43
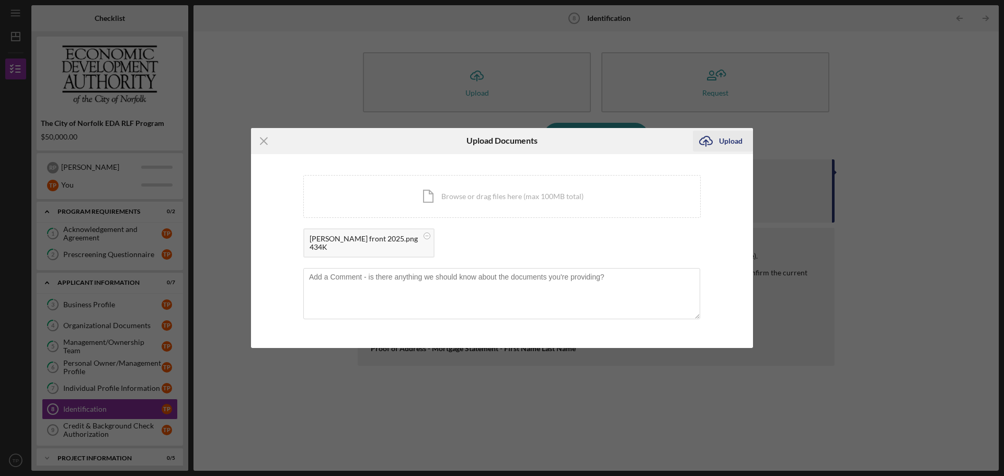
click at [721, 141] on div "Upload" at bounding box center [731, 141] width 24 height 21
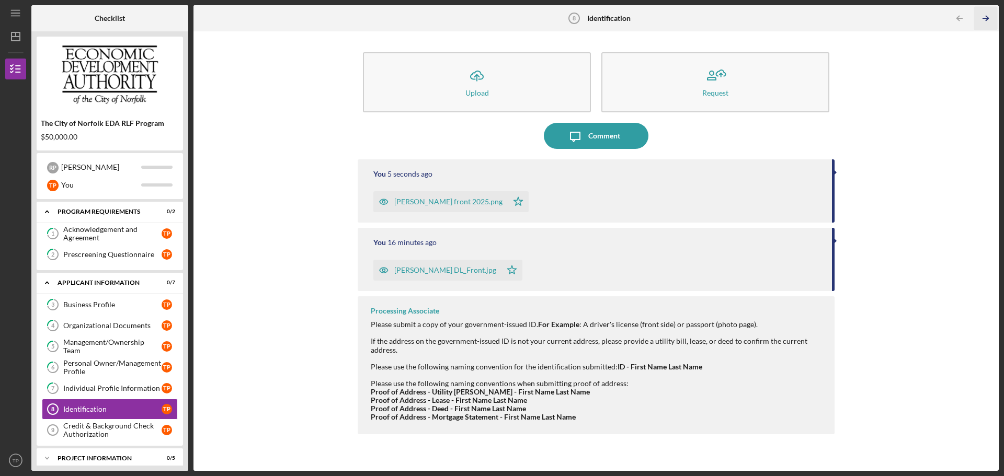
click at [985, 18] on line "button" at bounding box center [985, 18] width 5 height 0
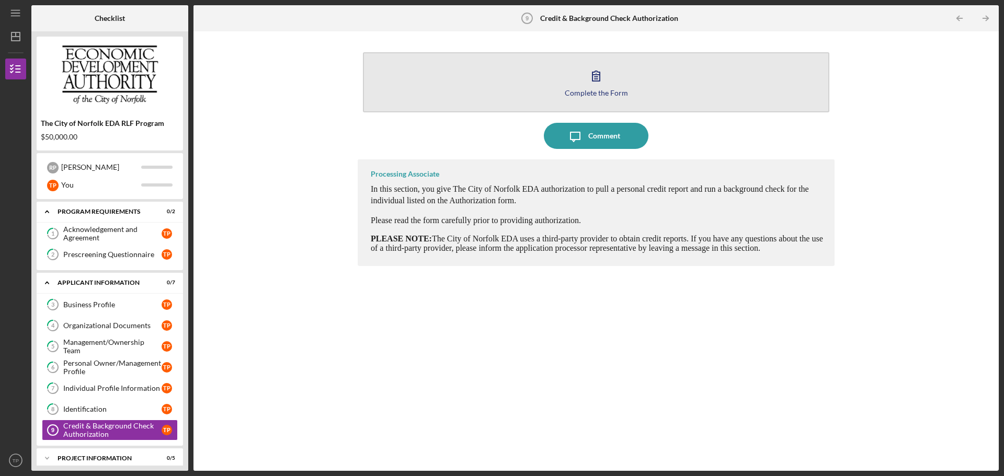
click at [612, 90] on div "Complete the Form" at bounding box center [596, 93] width 63 height 8
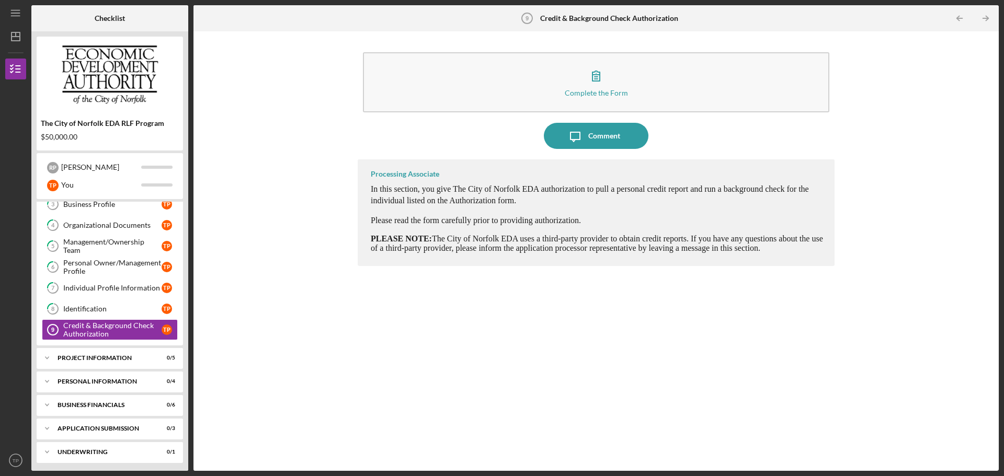
scroll to position [105, 0]
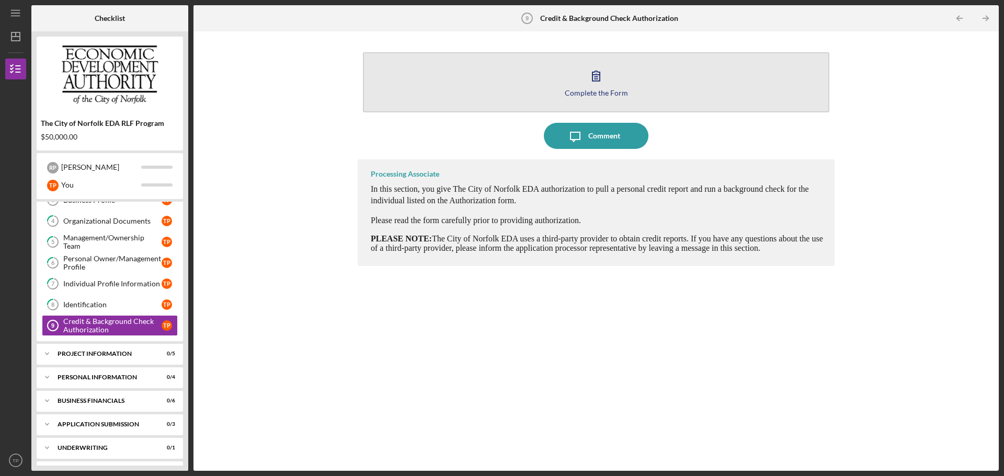
click at [591, 97] on button "Complete the Form Form" at bounding box center [596, 82] width 466 height 60
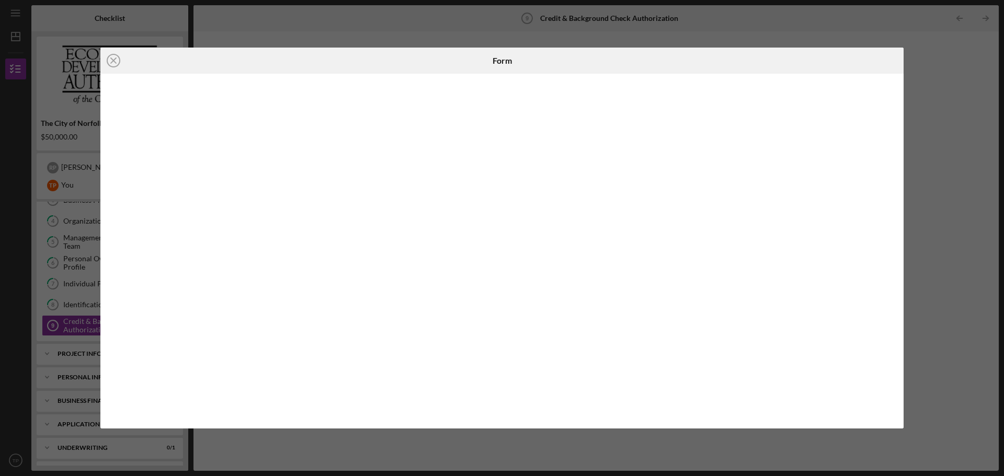
click at [945, 234] on div "Icon/Close Form" at bounding box center [502, 238] width 1004 height 476
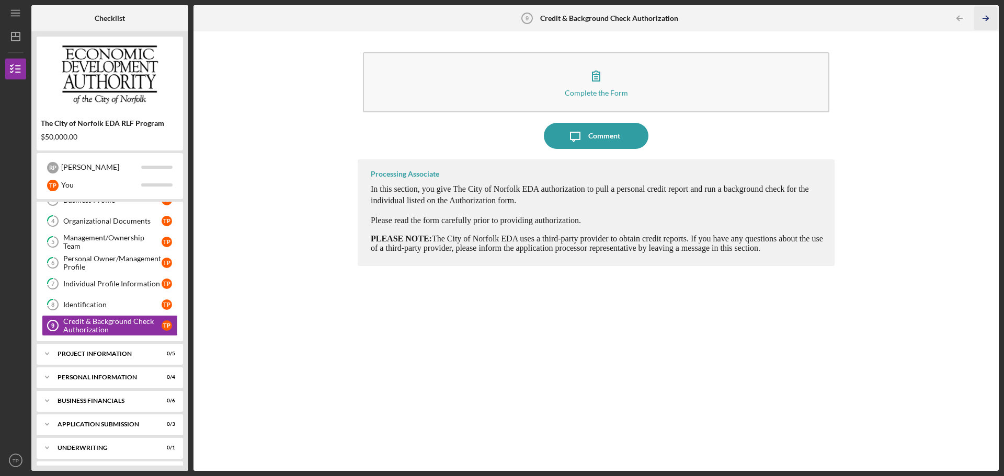
click at [986, 17] on icon "Icon/Table Pagination Arrow" at bounding box center [986, 19] width 24 height 24
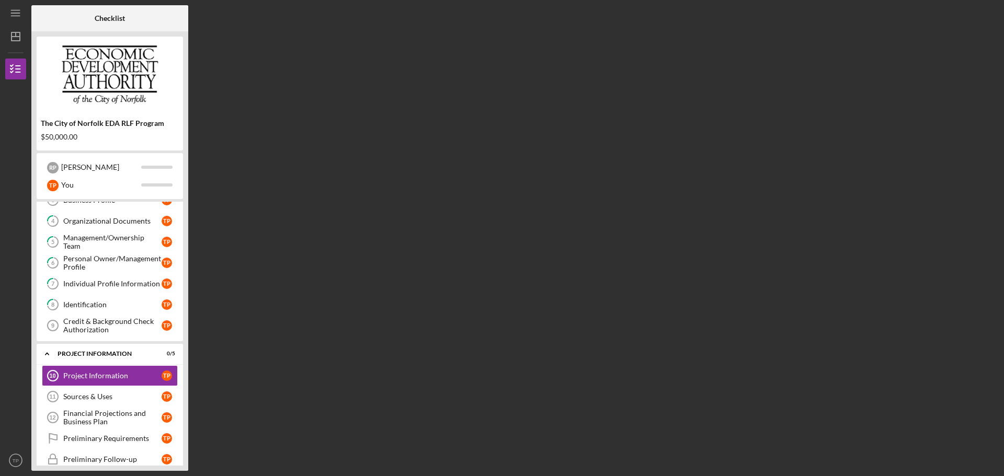
scroll to position [147, 0]
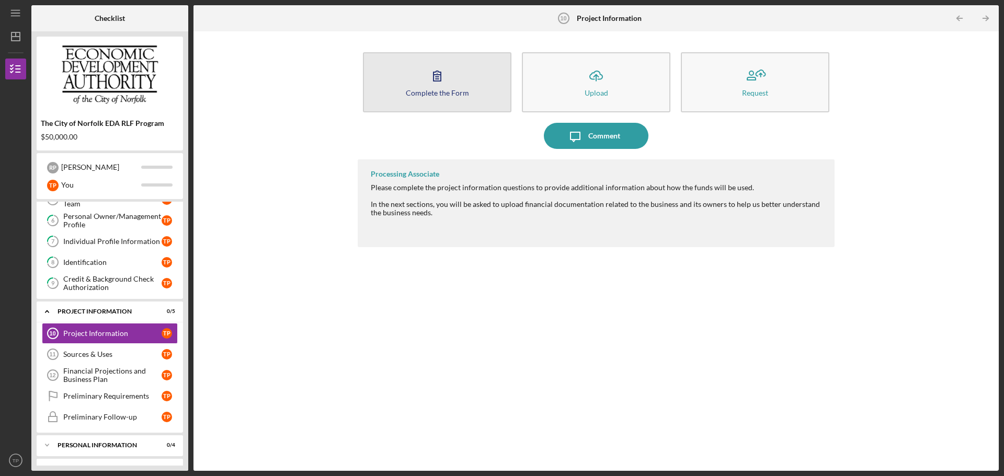
click at [448, 98] on button "Complete the Form Form" at bounding box center [437, 82] width 149 height 60
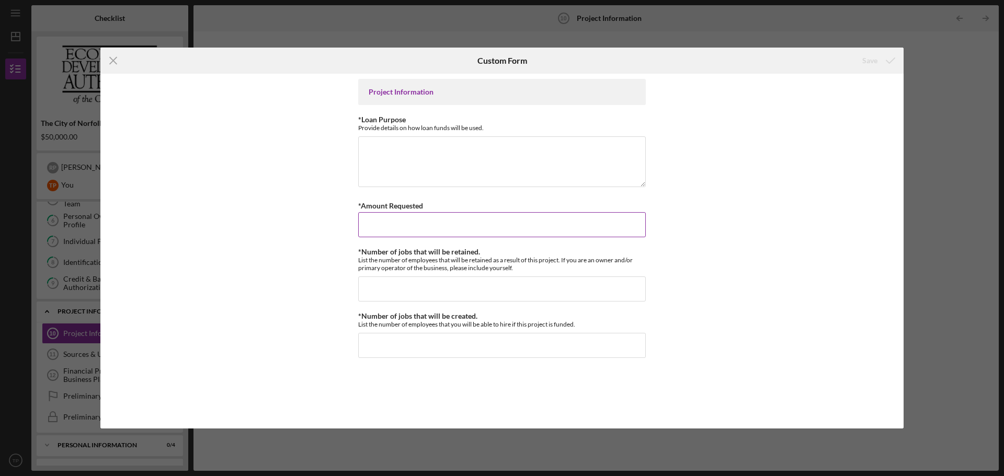
click at [405, 226] on input "*Amount Requested" at bounding box center [502, 224] width 288 height 25
type input "$50,000"
click at [381, 144] on textarea "*Loan Purpose" at bounding box center [502, 161] width 288 height 50
type textarea "S"
type textarea "Expenses for"
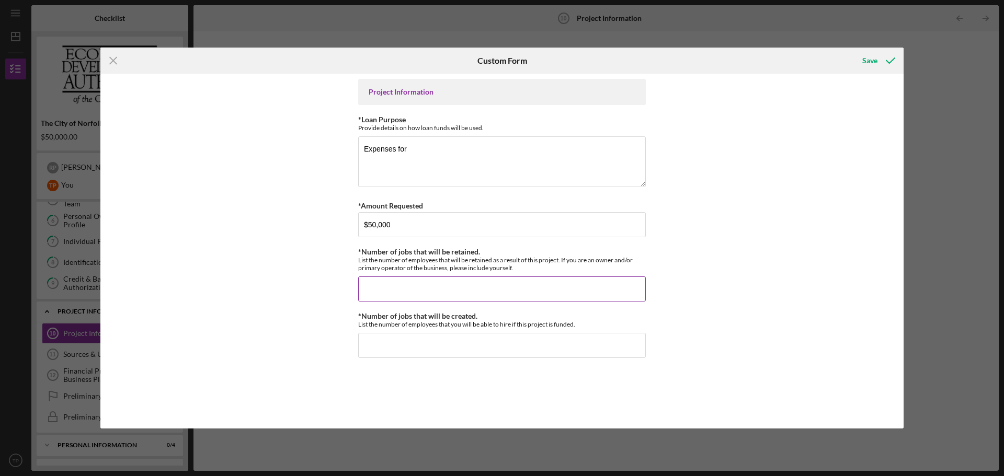
click at [409, 289] on input "*Number of jobs that will be retained." at bounding box center [502, 289] width 288 height 25
type input "2"
drag, startPoint x: 390, startPoint y: 288, endPoint x: 363, endPoint y: 289, distance: 26.7
click at [363, 289] on input "2" at bounding box center [502, 289] width 288 height 25
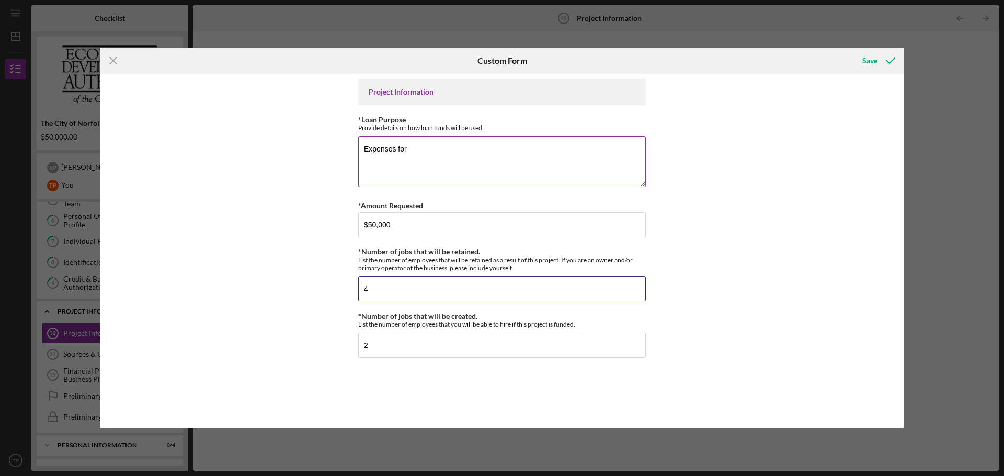
type input "4"
click at [418, 139] on textarea "Expenses for" at bounding box center [502, 161] width 288 height 50
type textarea "Expenses for daily operation of business."
click at [371, 348] on input "2" at bounding box center [502, 345] width 288 height 25
type input "1"
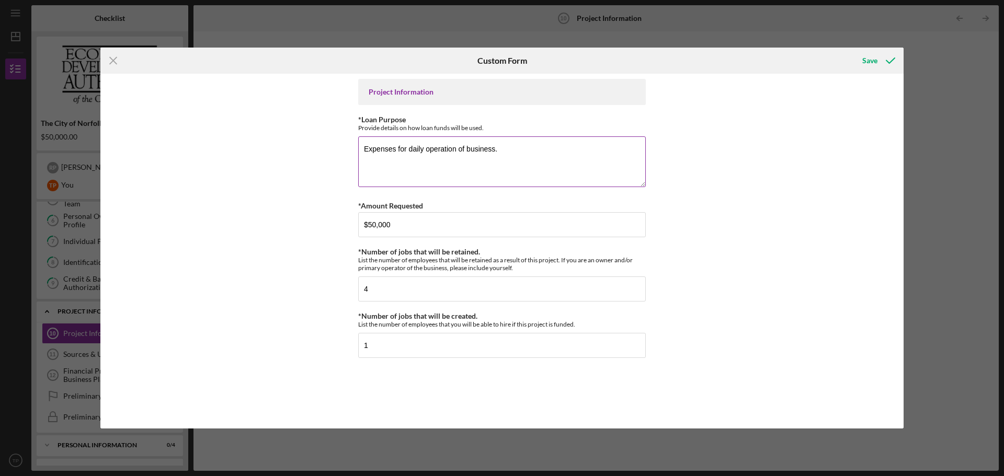
click at [499, 144] on textarea "Expenses for daily operation of business." at bounding box center [502, 161] width 288 height 50
type textarea "Expenses for daily operation of business. Hiring of administrative associate to…"
click at [881, 61] on icon "submit" at bounding box center [890, 61] width 26 height 26
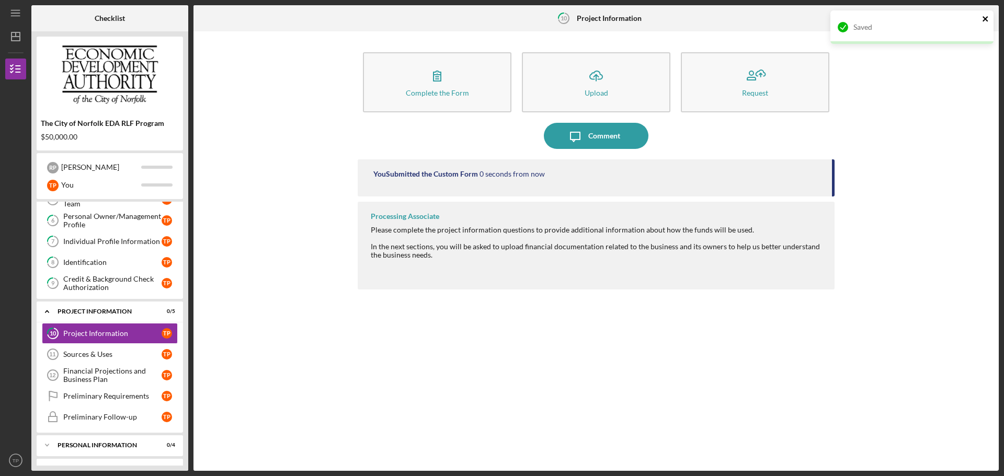
click at [985, 19] on icon "close" at bounding box center [985, 18] width 5 height 5
click at [987, 18] on icon "Icon/Table Pagination Arrow" at bounding box center [986, 19] width 24 height 24
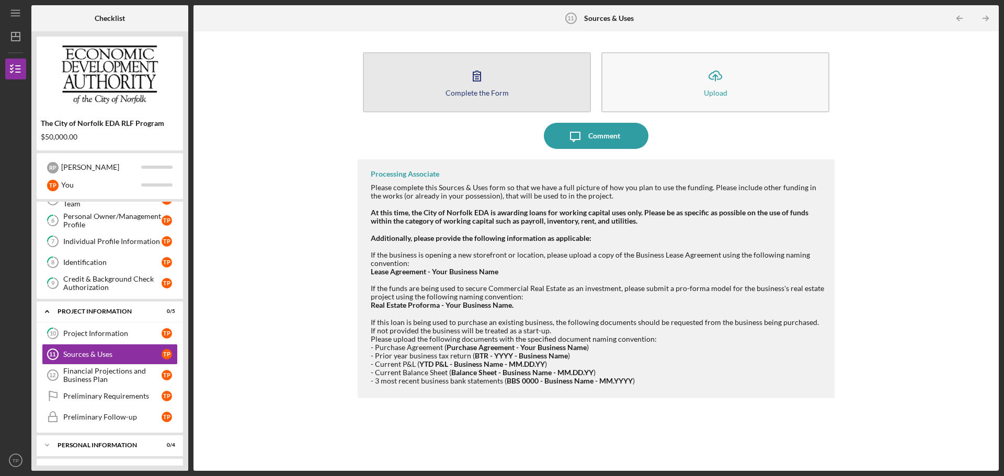
click at [476, 90] on div "Complete the Form" at bounding box center [477, 93] width 63 height 8
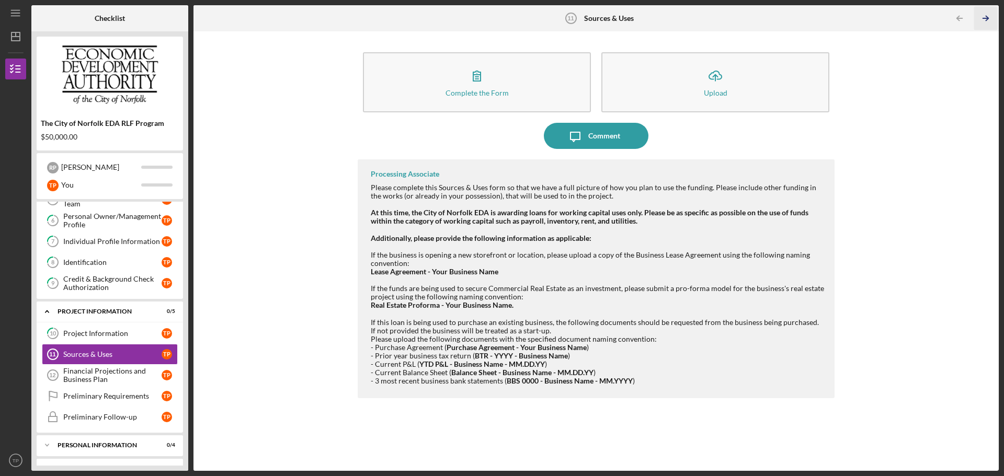
click at [985, 21] on icon "Icon/Table Pagination Arrow" at bounding box center [986, 19] width 24 height 24
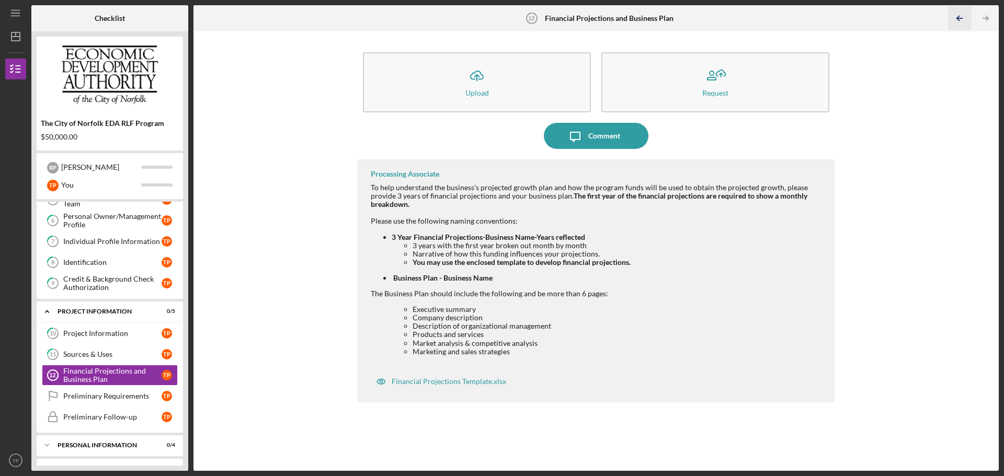
click at [960, 22] on icon "Icon/Table Pagination Arrow" at bounding box center [959, 19] width 24 height 24
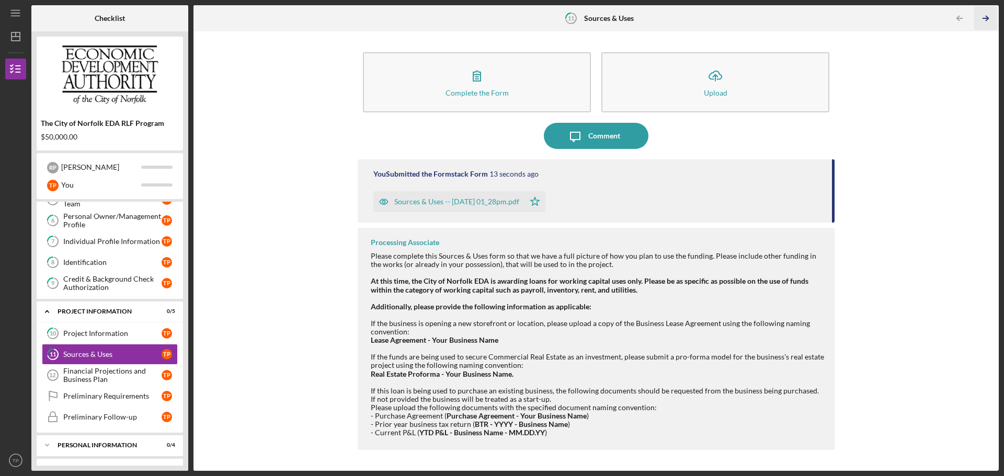
click at [985, 23] on icon "Icon/Table Pagination Arrow" at bounding box center [986, 19] width 24 height 24
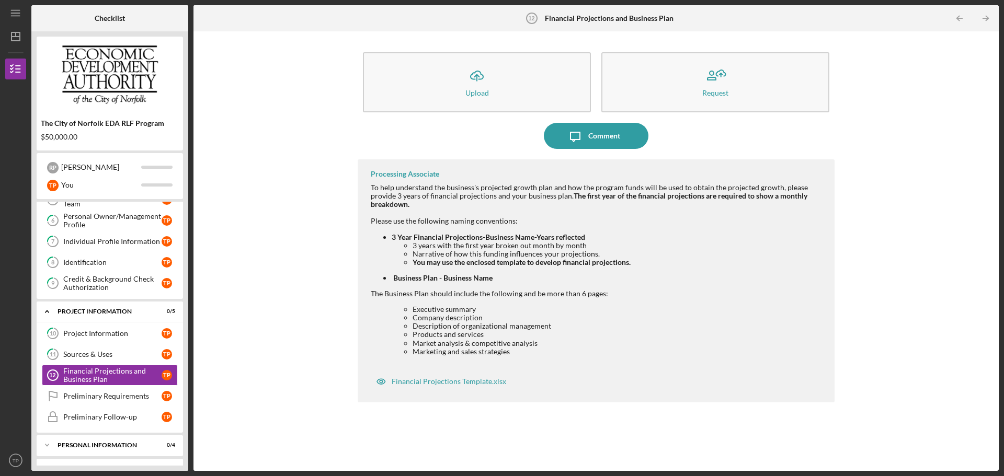
click at [513, 352] on li "Marketing and sales strategies" at bounding box center [619, 352] width 412 height 8
click at [492, 381] on div "Financial Projections Template.xlsx" at bounding box center [449, 382] width 115 height 8
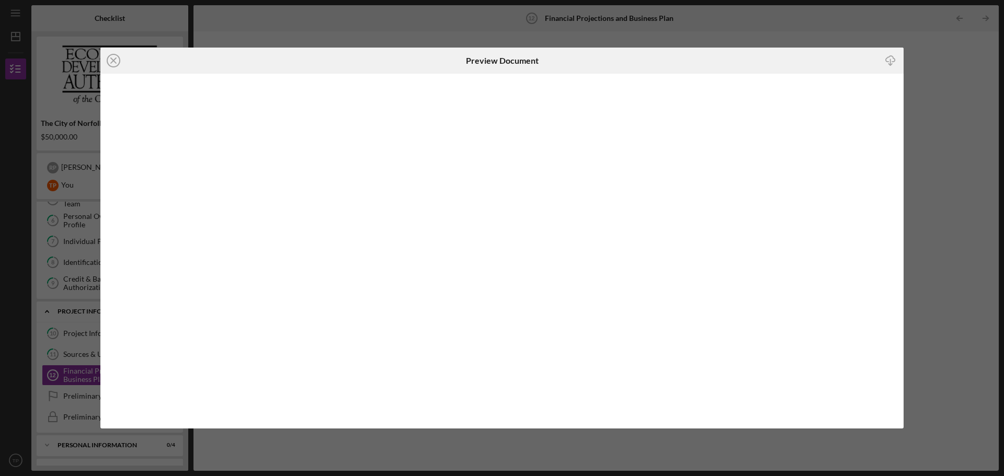
click at [888, 62] on icon "button" at bounding box center [890, 59] width 9 height 6
click at [891, 56] on icon "button" at bounding box center [890, 59] width 9 height 6
click at [112, 60] on line at bounding box center [113, 60] width 5 height 5
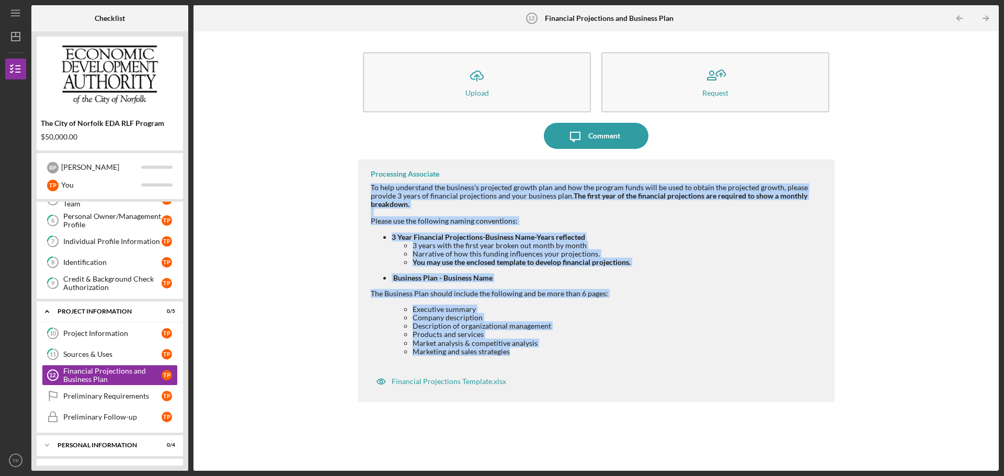
drag, startPoint x: 525, startPoint y: 355, endPoint x: 363, endPoint y: 190, distance: 230.4
click at [363, 190] on div "Processing Associate To help understand the business's projected growth plan an…" at bounding box center [596, 280] width 477 height 243
copy div "To help understand the business's projected growth plan and how the program fun…"
click at [685, 315] on li "Company description" at bounding box center [619, 318] width 412 height 8
